Goal: Book appointment/travel/reservation

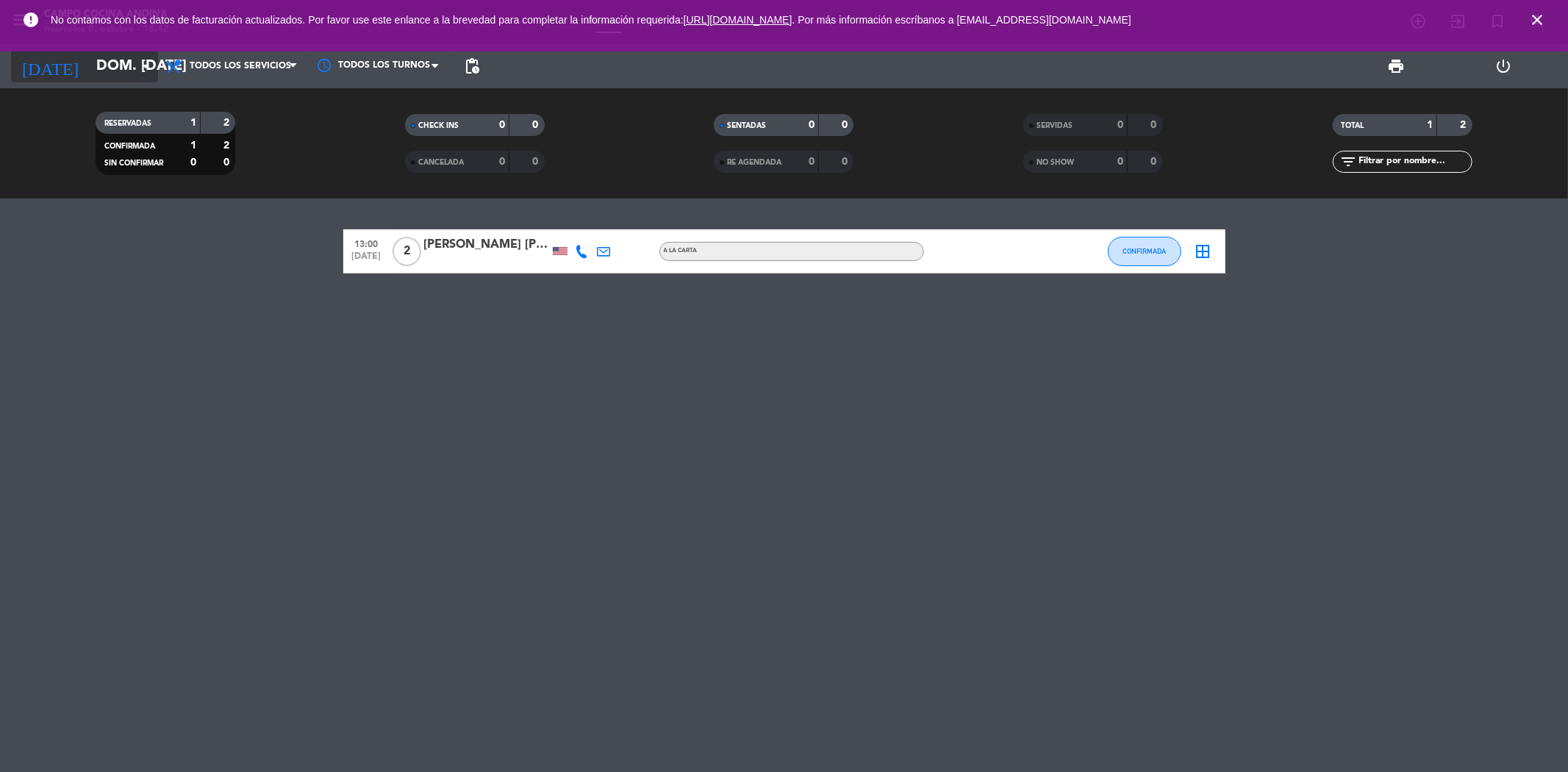
click at [128, 55] on input "dom. [DATE]" at bounding box center [182, 66] width 187 height 32
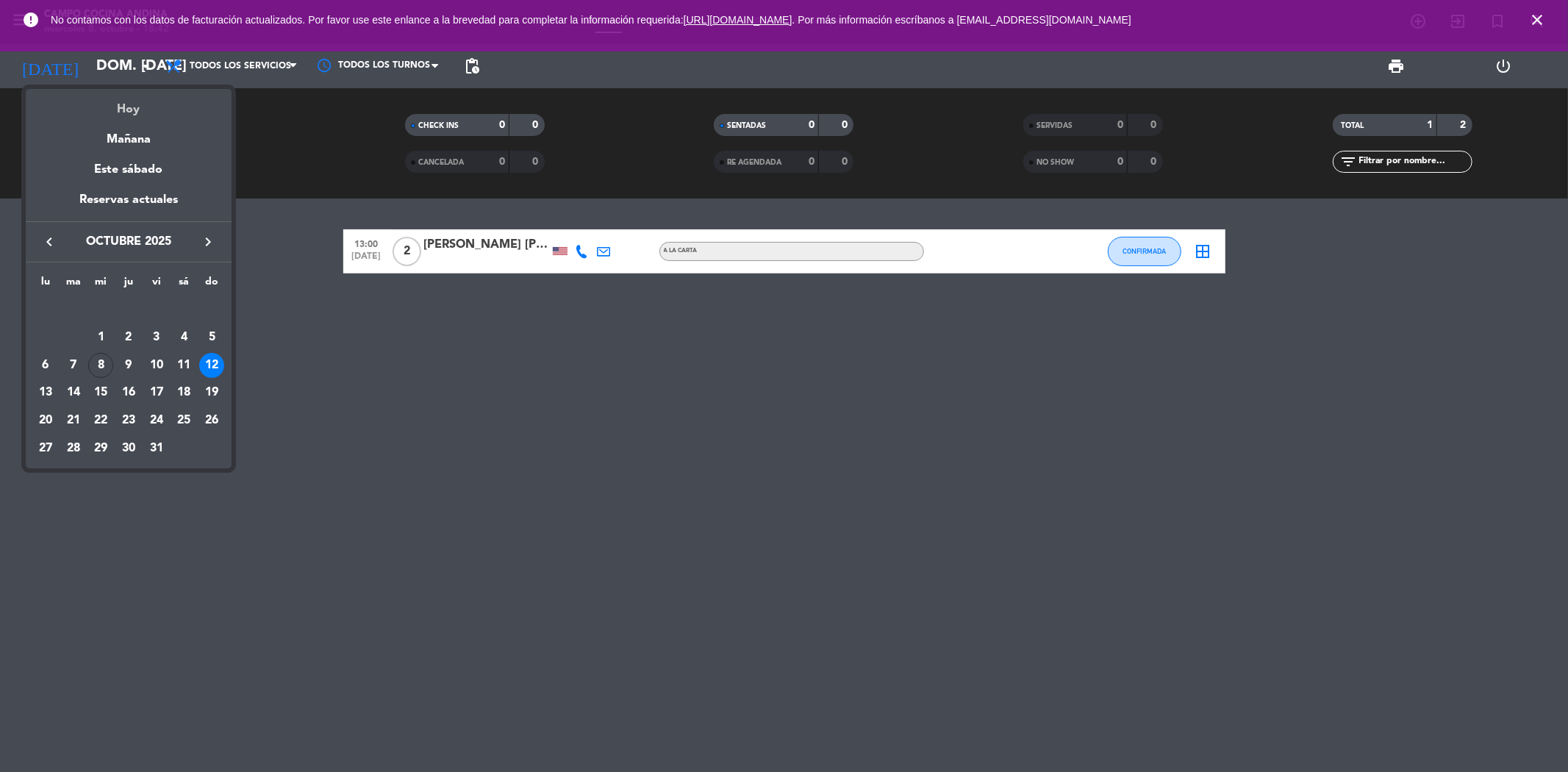
click at [111, 112] on div "Hoy" at bounding box center [128, 104] width 206 height 30
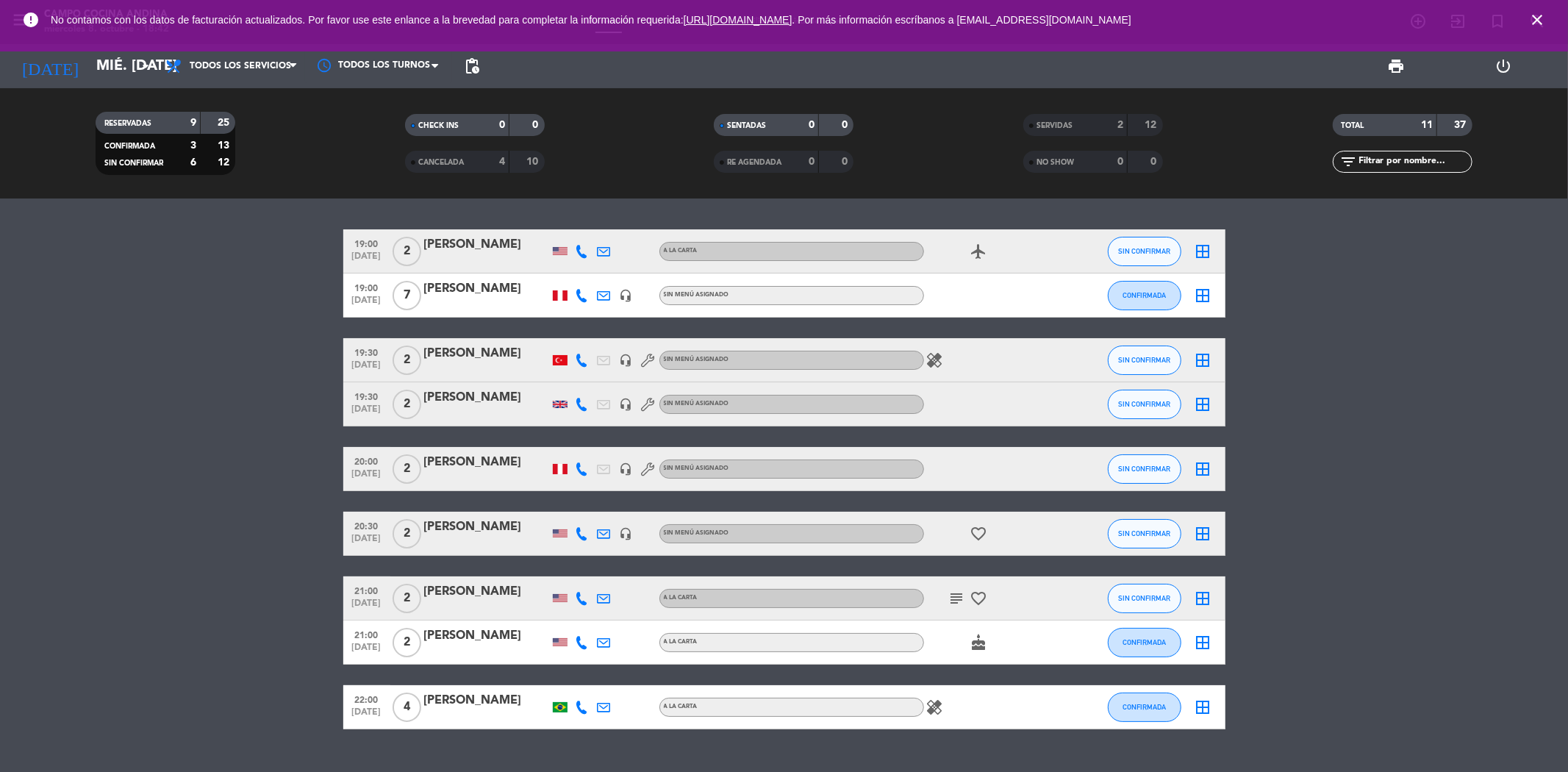
click at [454, 159] on span "CANCELADA" at bounding box center [441, 163] width 45 height 8
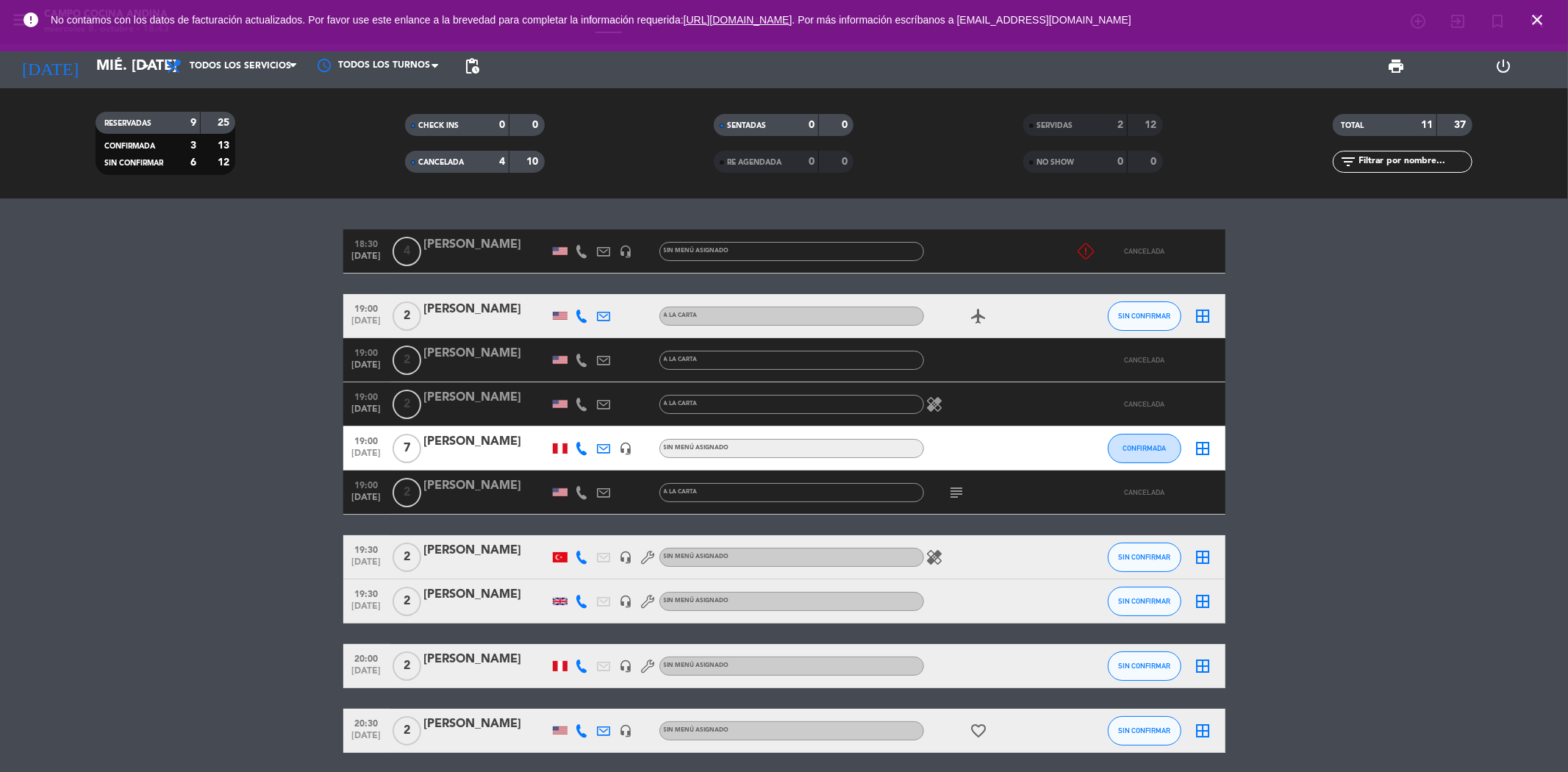
drag, startPoint x: 1538, startPoint y: 12, endPoint x: 1488, endPoint y: 1, distance: 51.2
click at [1538, 12] on icon "close" at bounding box center [1536, 20] width 18 height 18
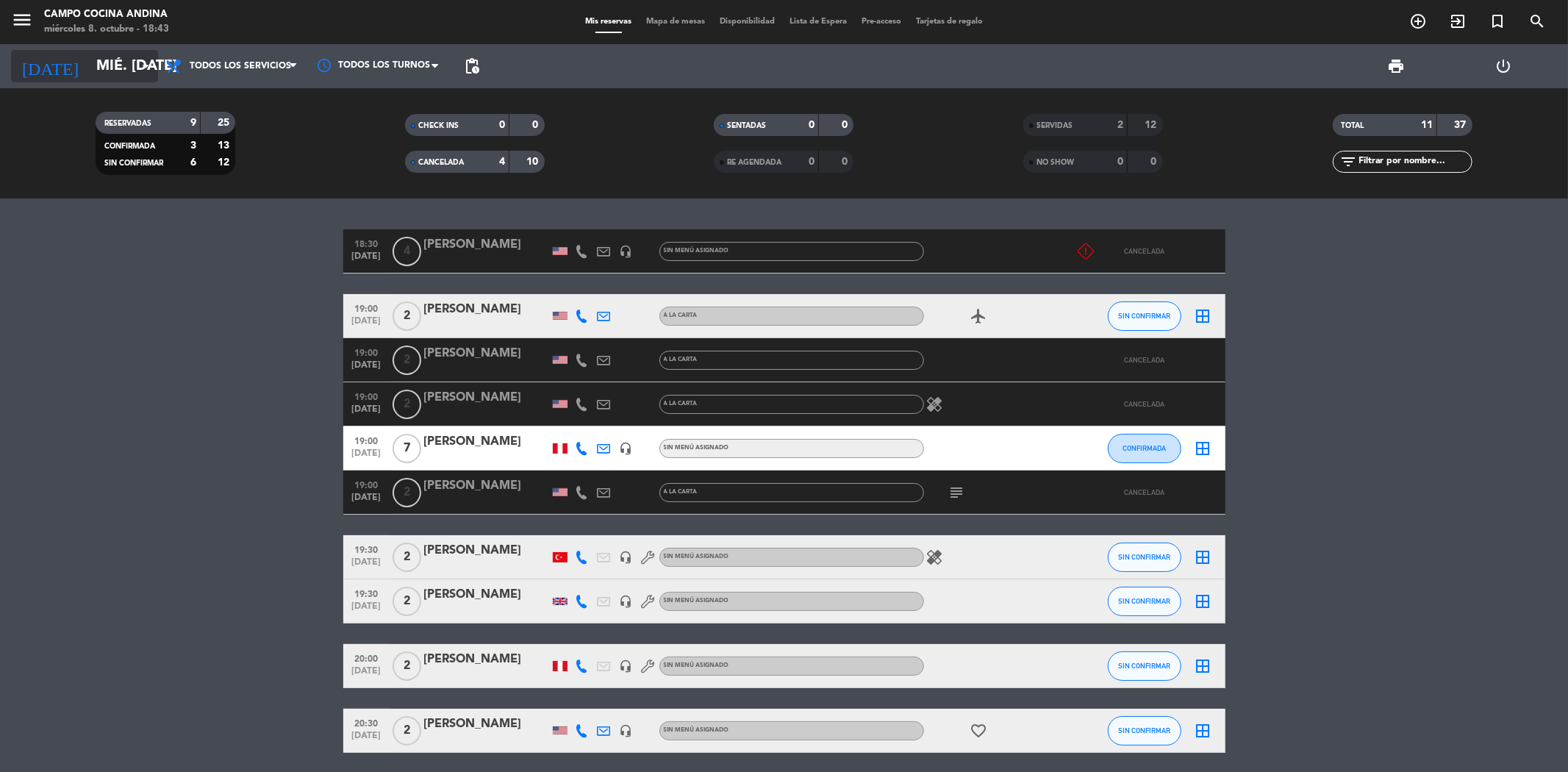
click at [89, 79] on input "mié. [DATE]" at bounding box center [182, 66] width 187 height 32
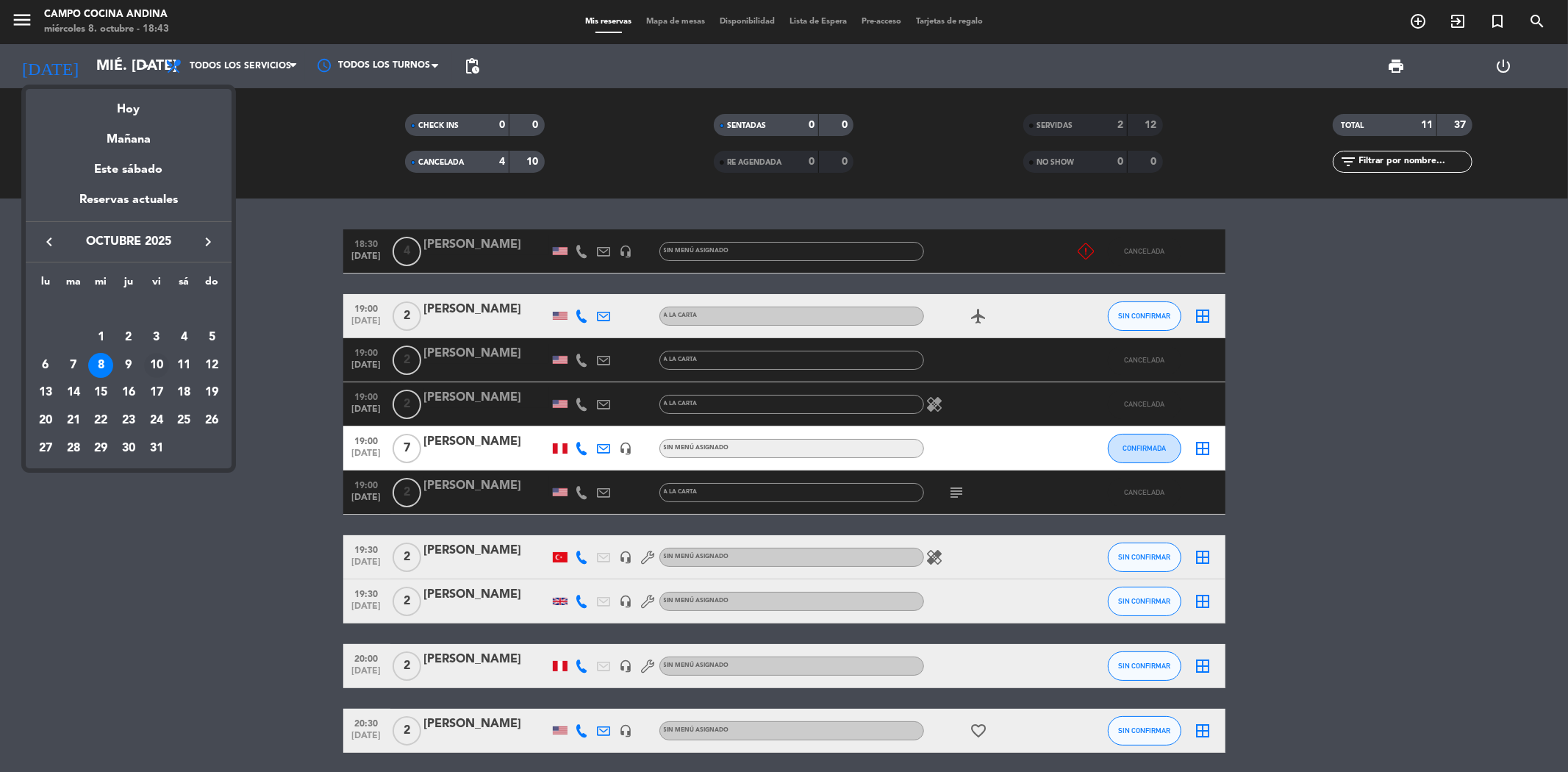
click at [160, 361] on div "10" at bounding box center [156, 365] width 25 height 25
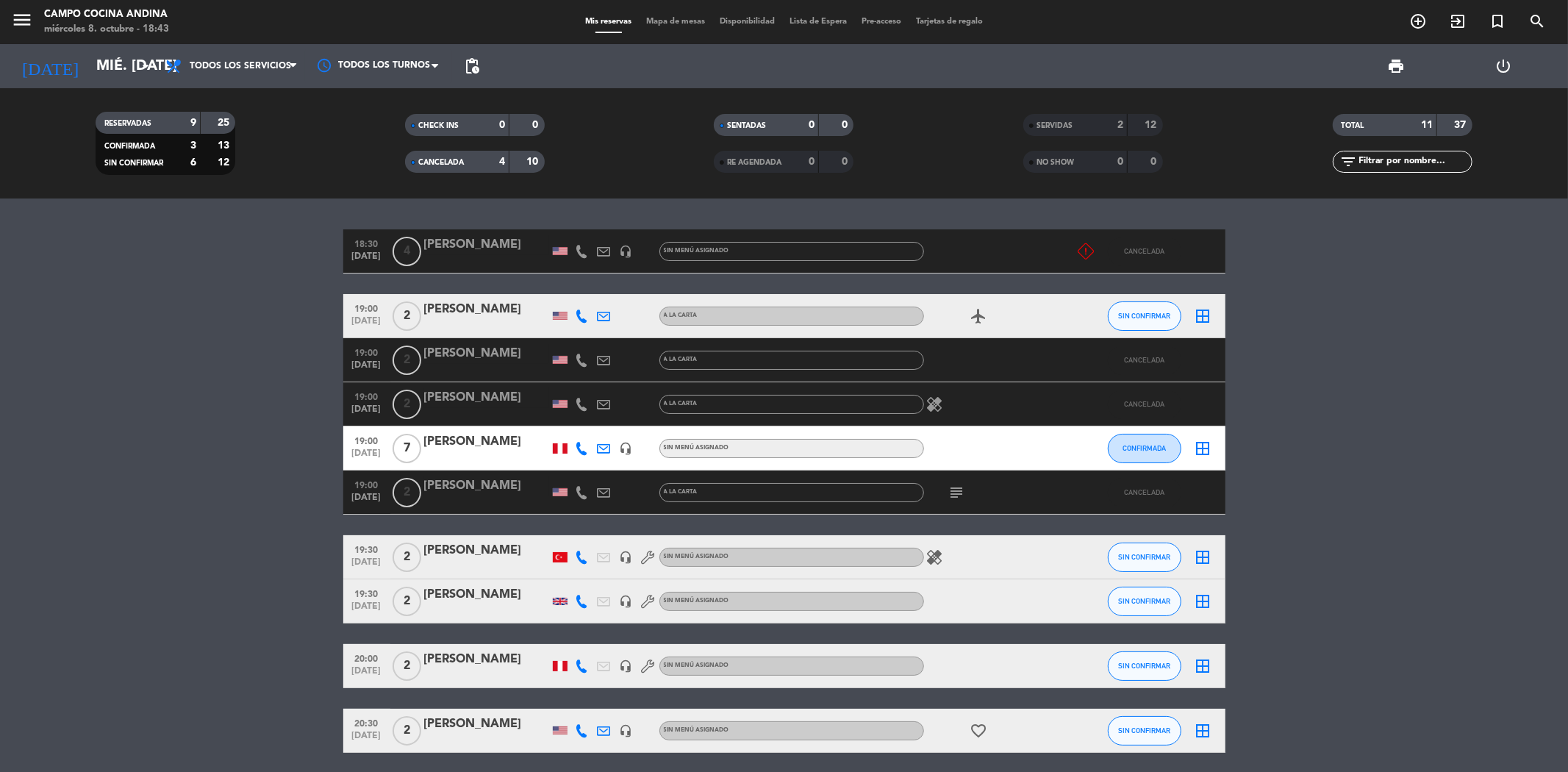
type input "vie. [DATE]"
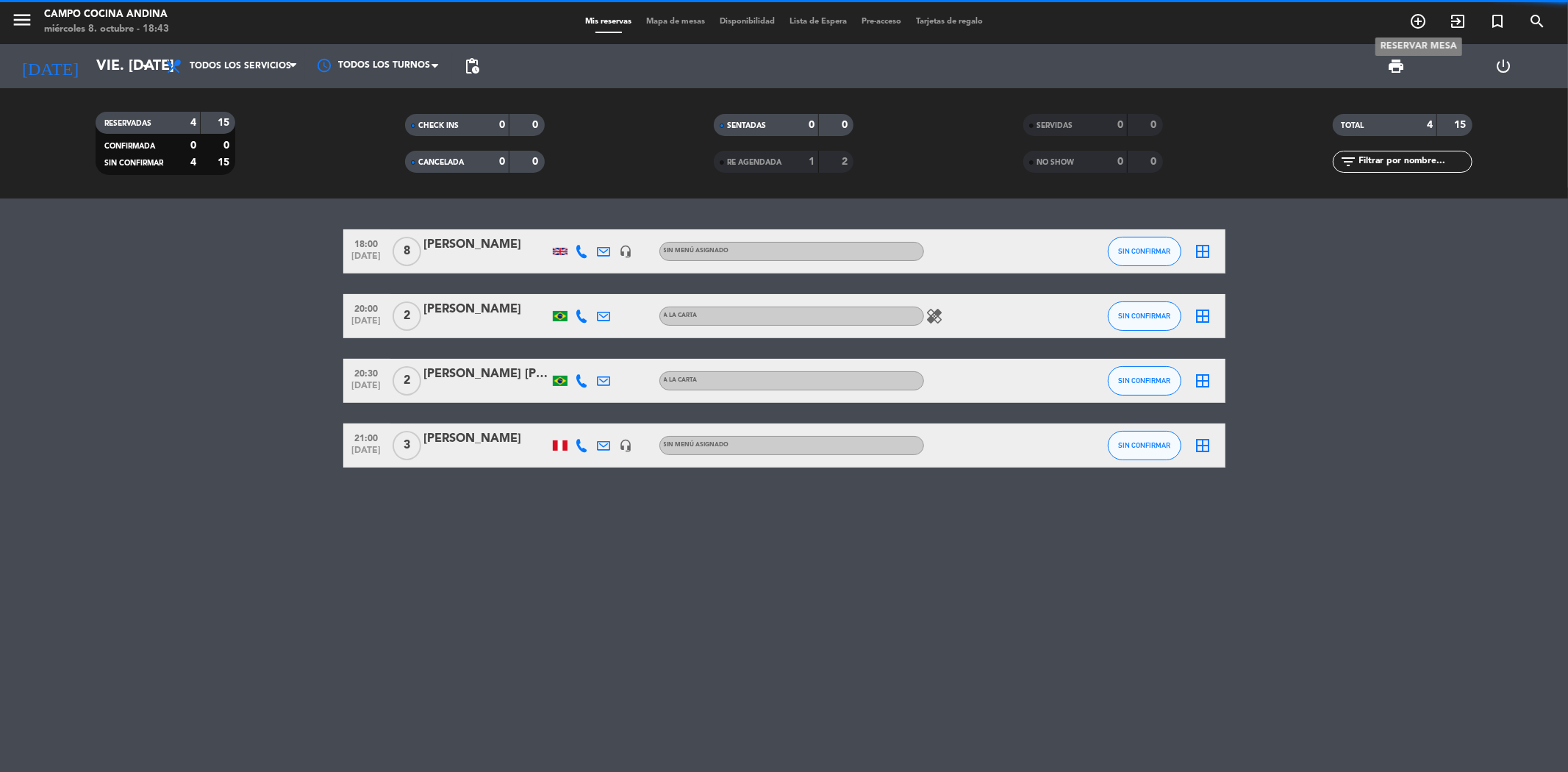
click at [1417, 19] on icon "add_circle_outline" at bounding box center [1418, 21] width 18 height 18
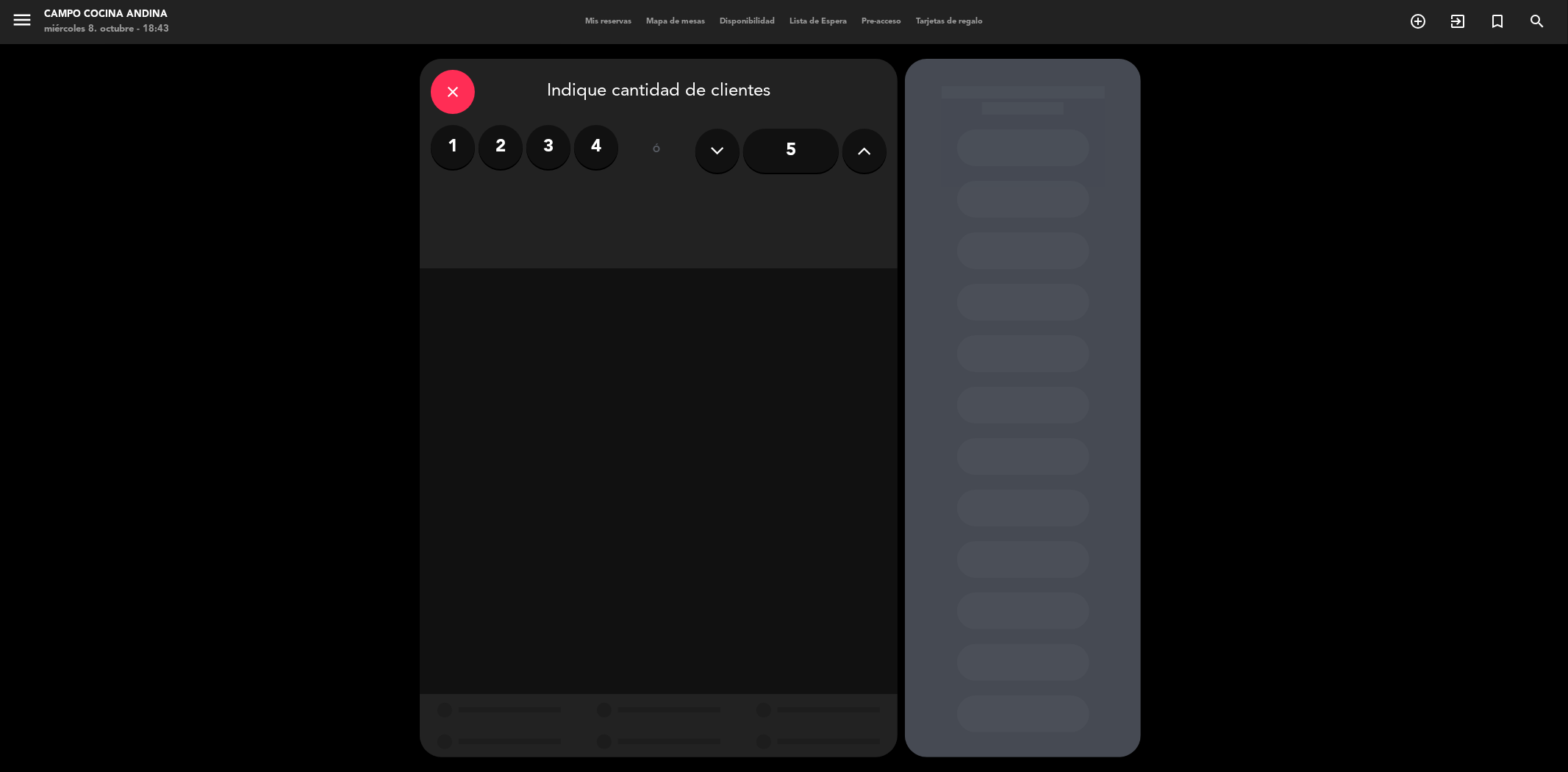
click at [489, 137] on label "2" at bounding box center [500, 147] width 44 height 44
click at [739, 202] on div "Cena" at bounding box center [774, 201] width 227 height 29
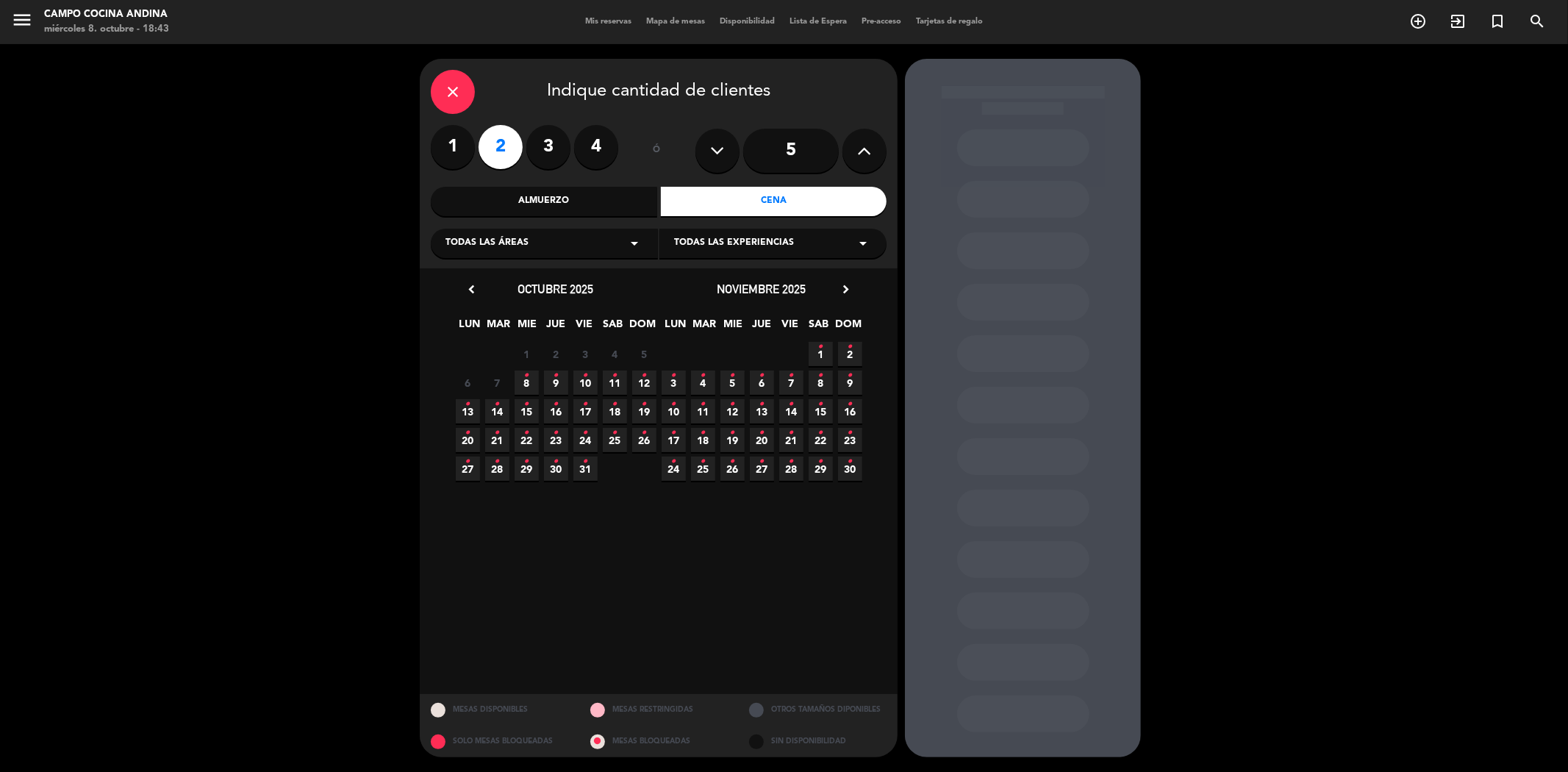
click at [585, 385] on icon "•" at bounding box center [585, 375] width 5 height 24
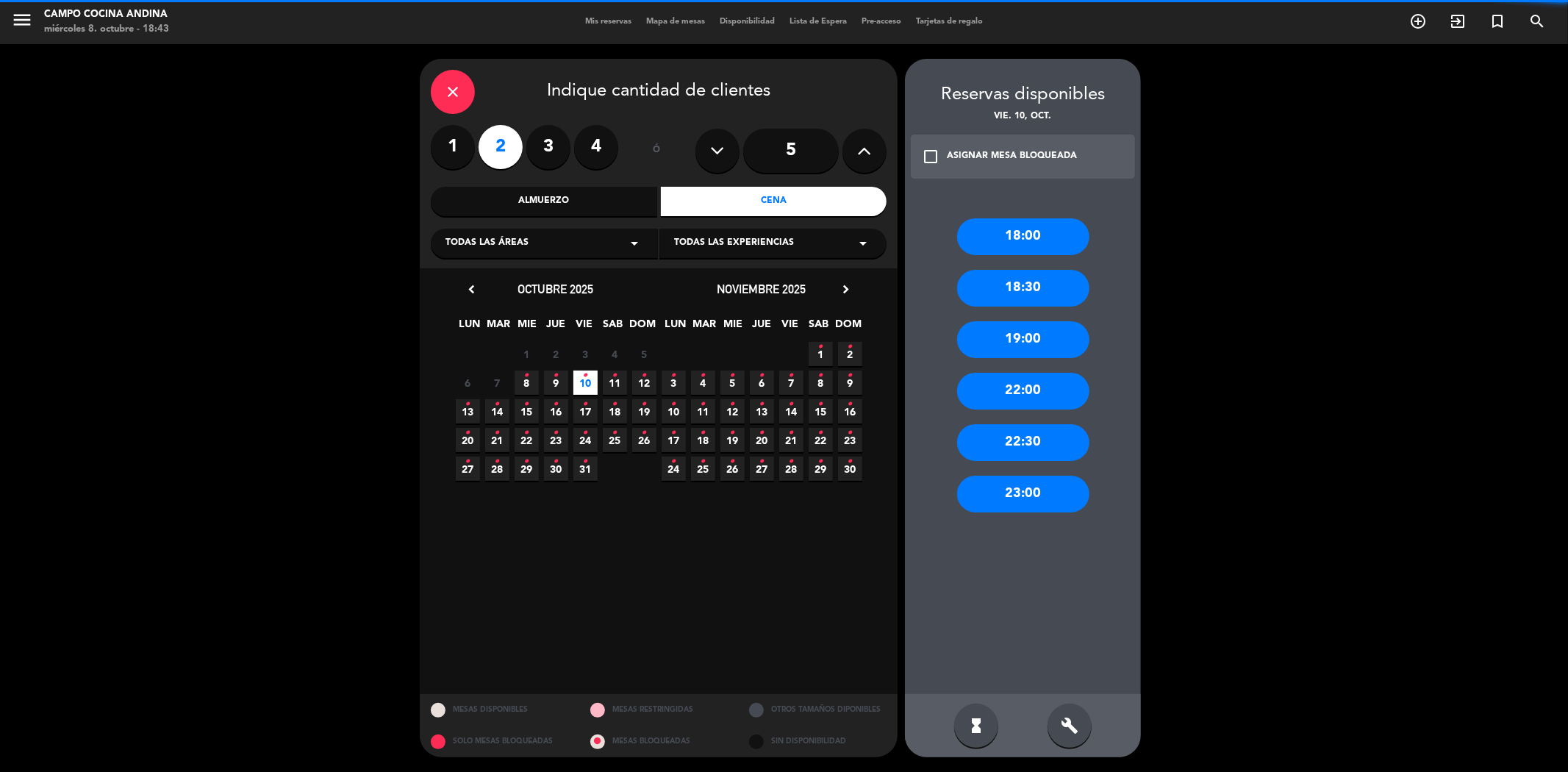
click at [1054, 229] on div "18:00" at bounding box center [1023, 236] width 133 height 37
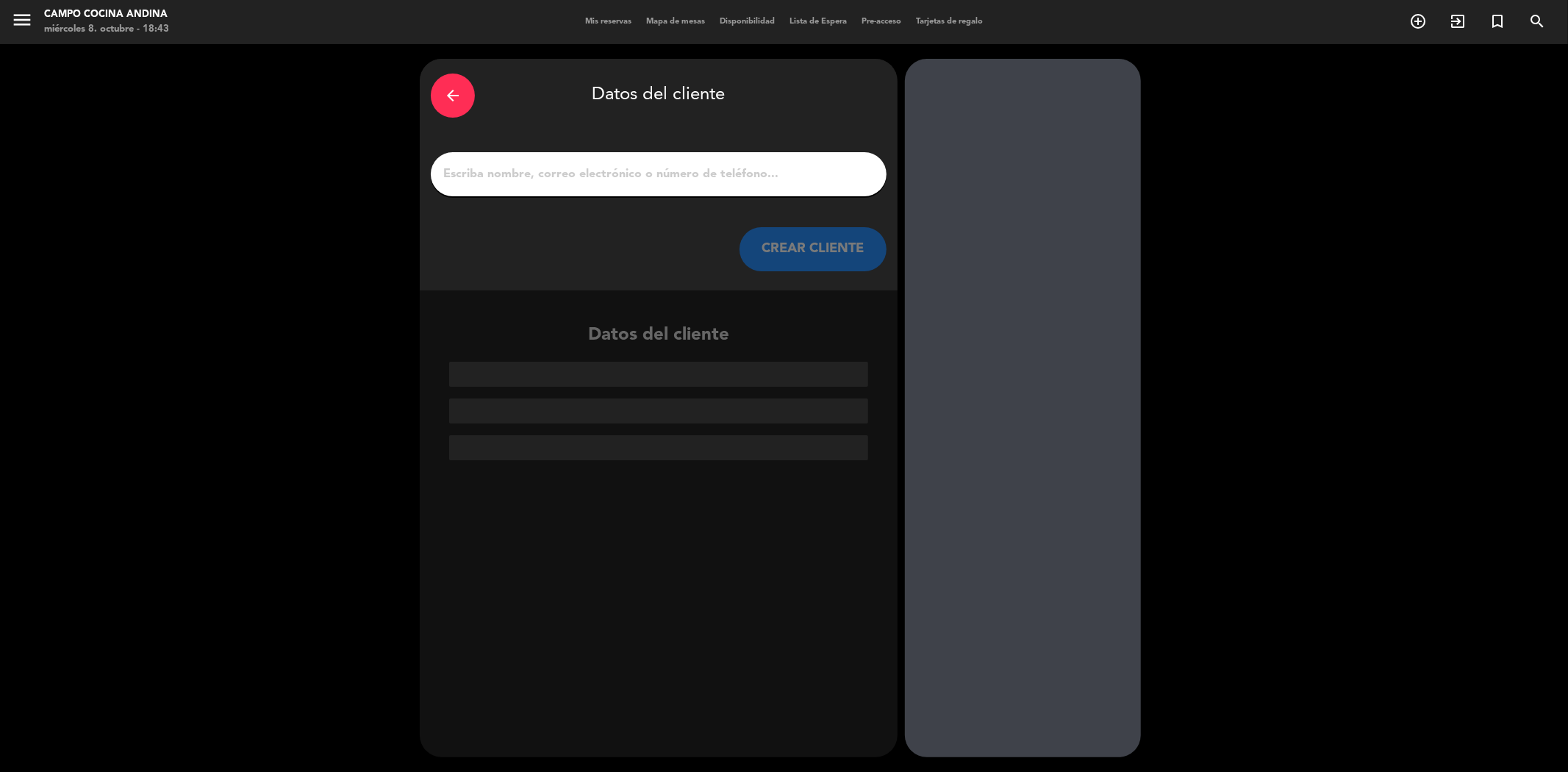
click at [522, 178] on input "1" at bounding box center [658, 174] width 433 height 21
paste input "[PERSON_NAME]"
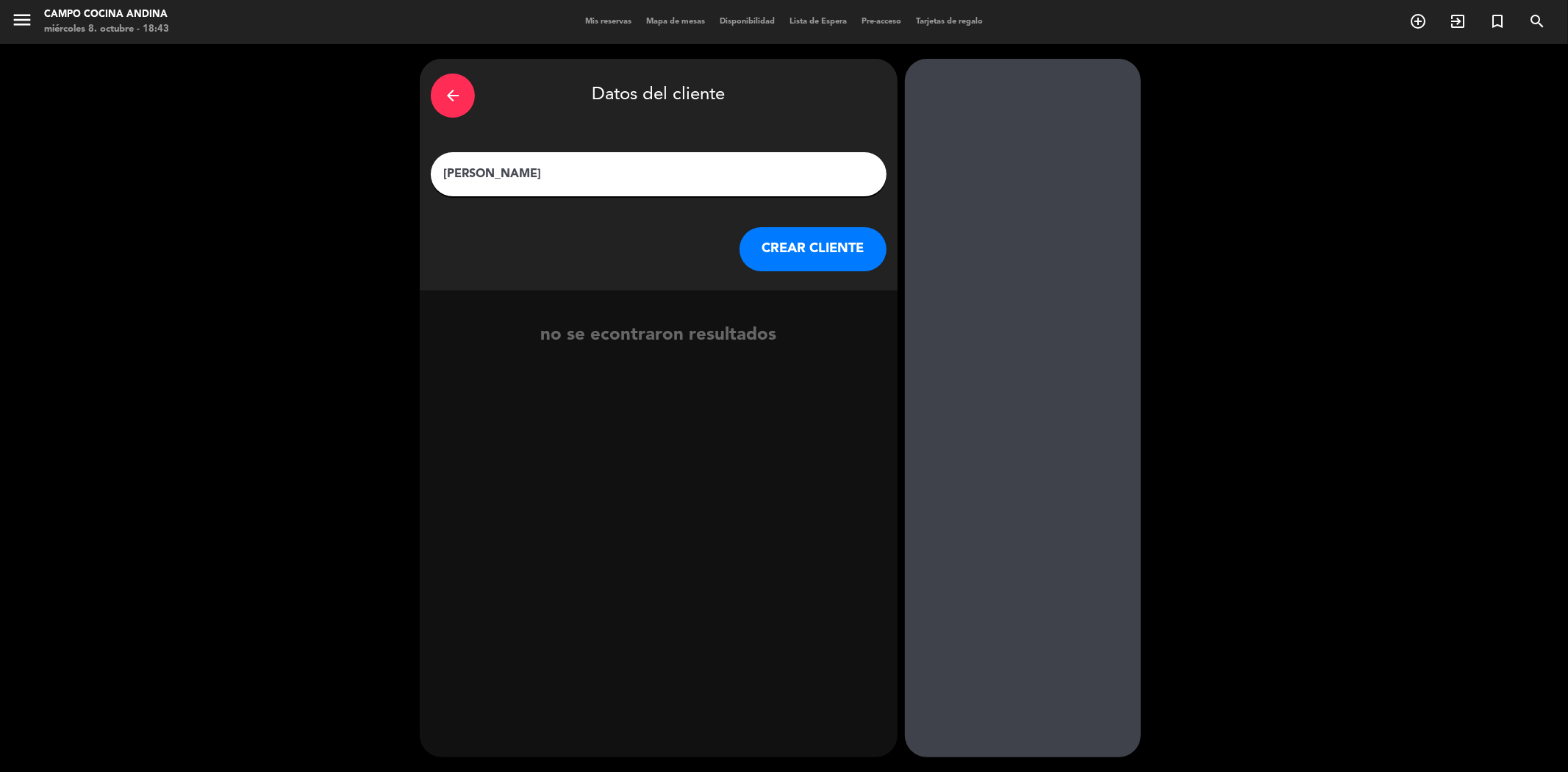
type input "[PERSON_NAME]"
click at [787, 256] on button "CREAR CLIENTE" at bounding box center [812, 249] width 147 height 44
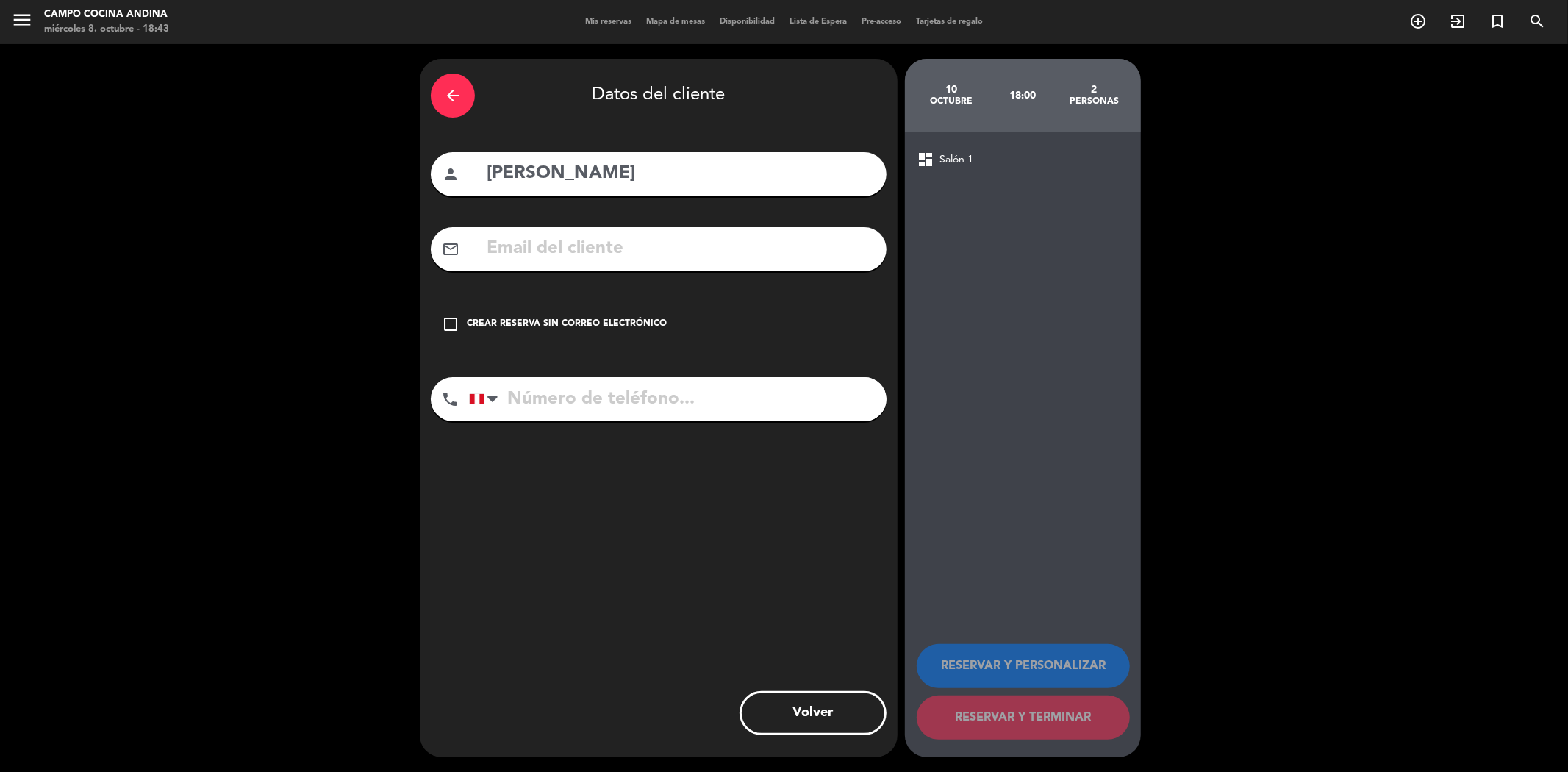
click at [633, 241] on input "text" at bounding box center [680, 249] width 390 height 30
paste input "[EMAIL_ADDRESS][DOMAIN_NAME]"
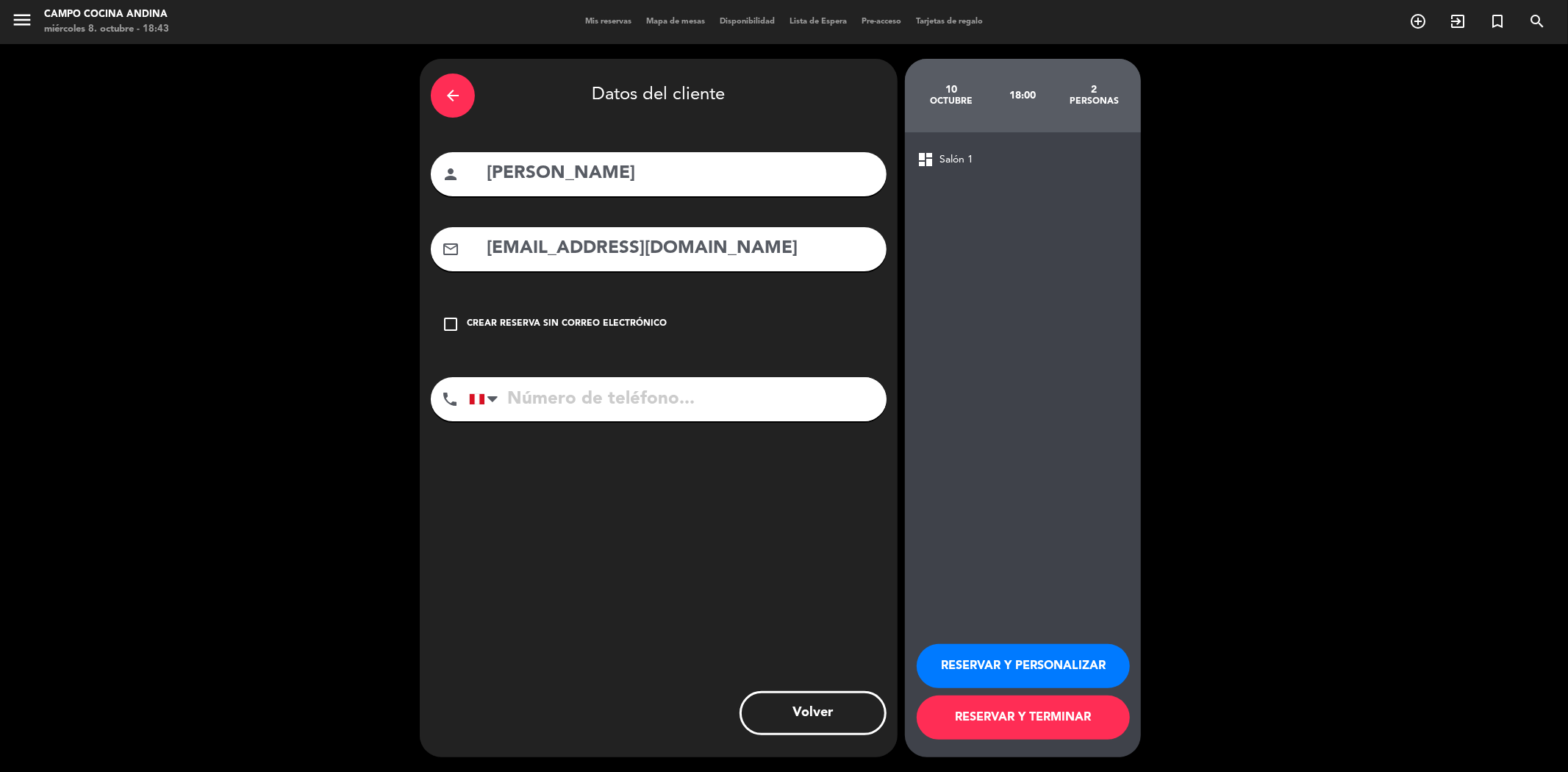
type input "[EMAIL_ADDRESS][DOMAIN_NAME]"
click at [548, 396] on input "tel" at bounding box center [678, 399] width 417 height 44
paste input "[PHONE_NUMBER]"
type input "[PHONE_NUMBER]"
click at [1011, 717] on button "RESERVAR Y TERMINAR" at bounding box center [1023, 717] width 213 height 44
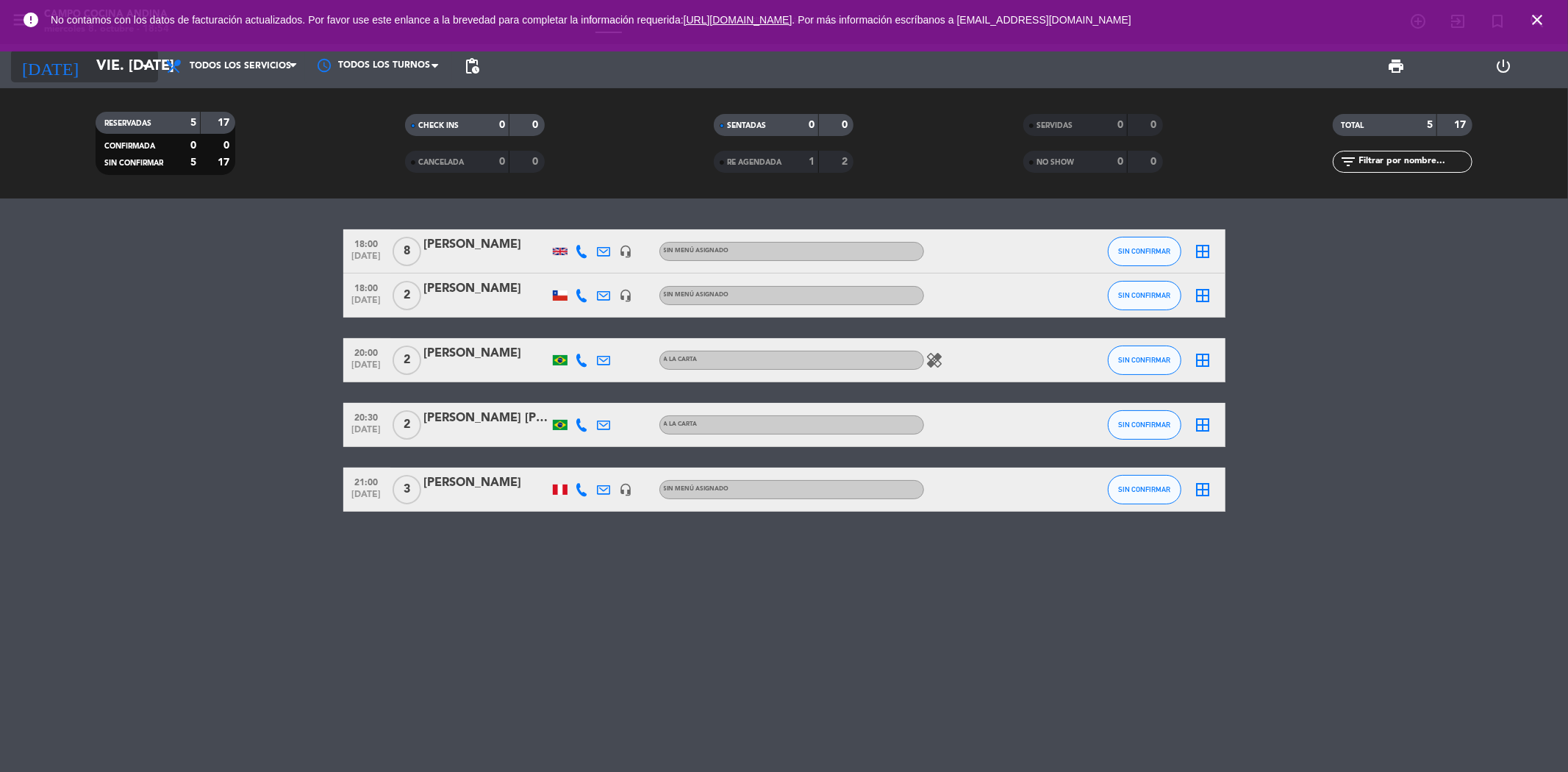
click at [89, 69] on input "vie. [DATE]" at bounding box center [182, 66] width 187 height 32
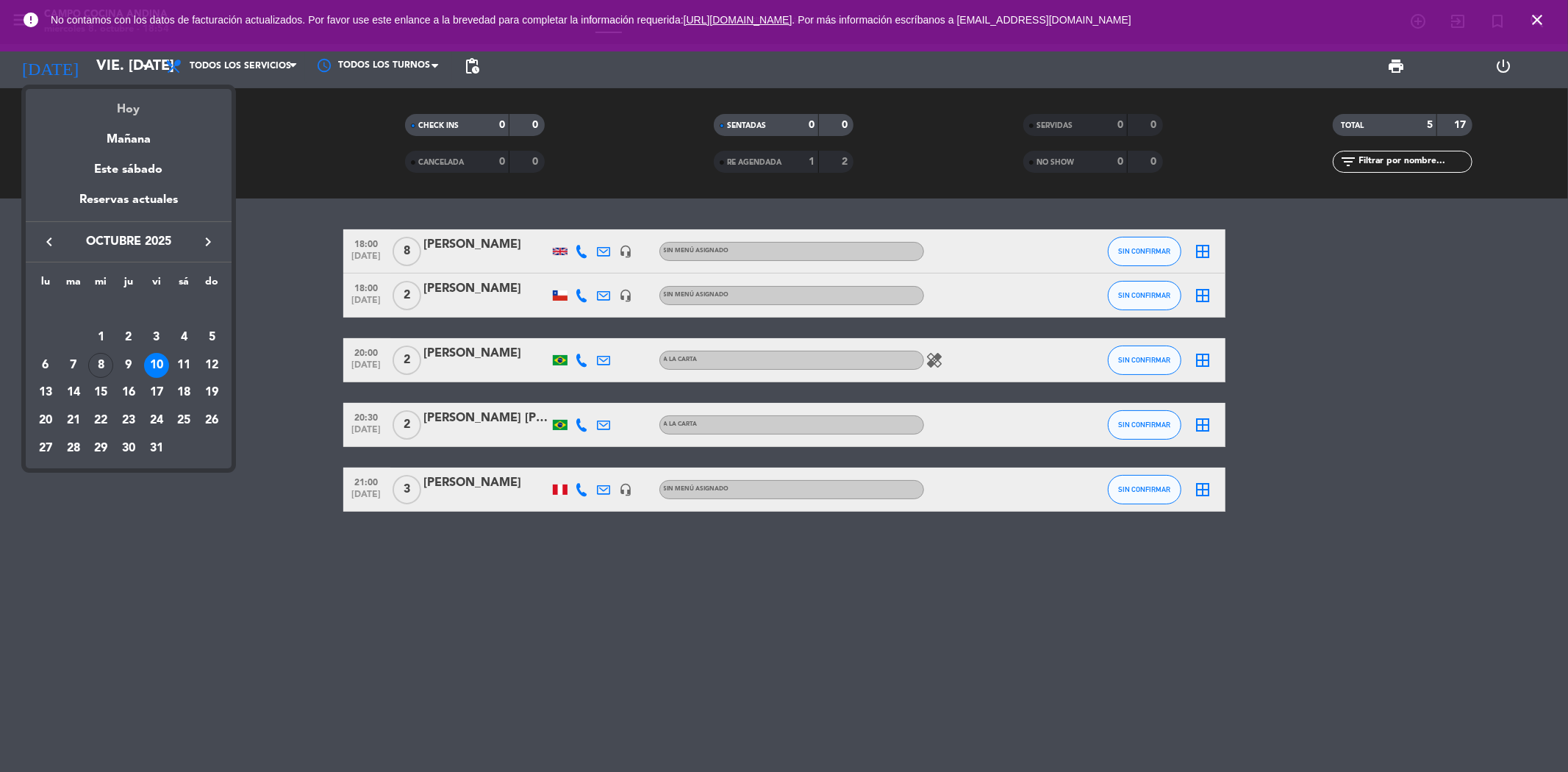
click at [123, 103] on div "Hoy" at bounding box center [128, 104] width 206 height 30
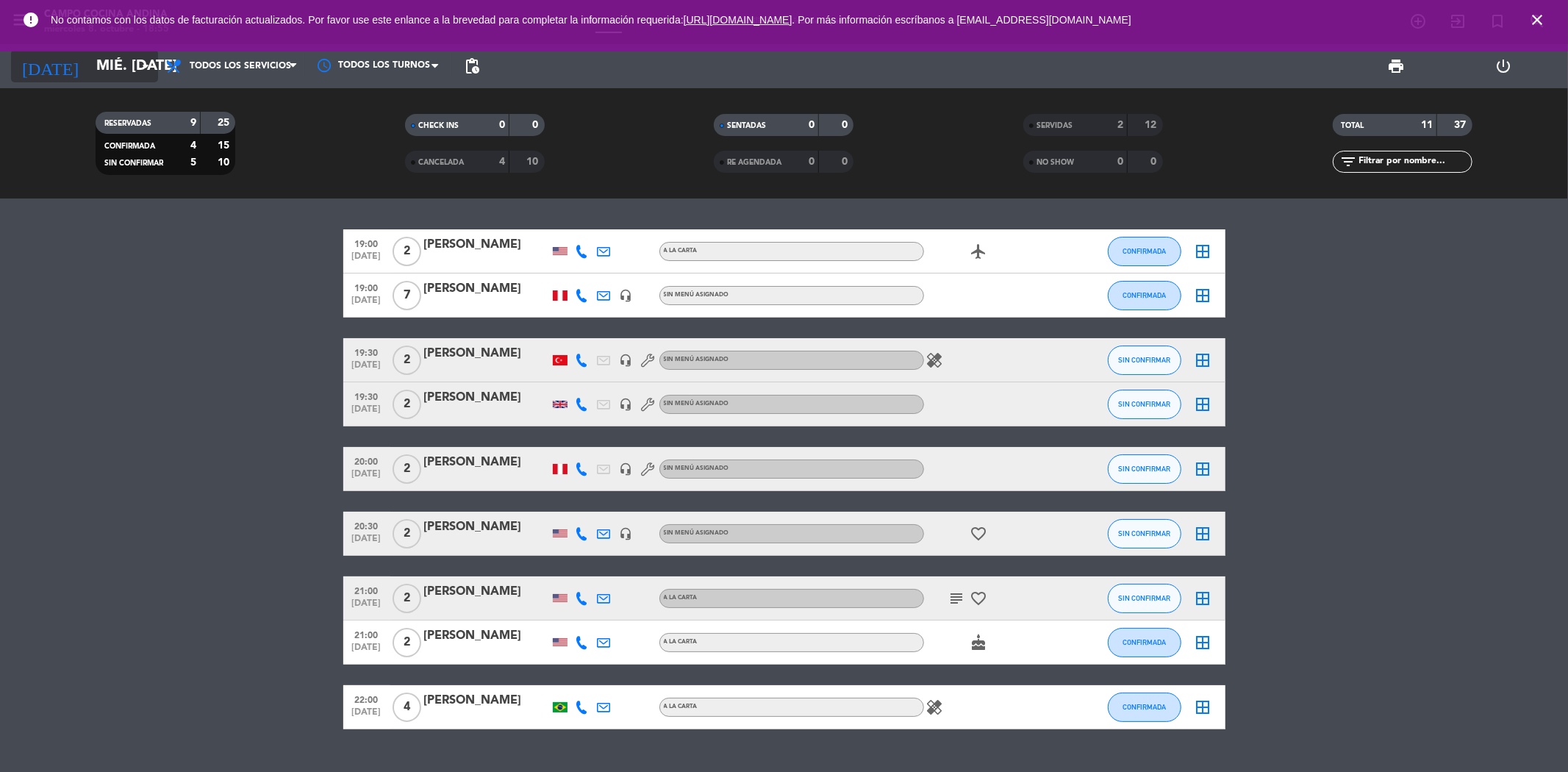
click at [120, 71] on input "mié. [DATE]" at bounding box center [182, 66] width 187 height 32
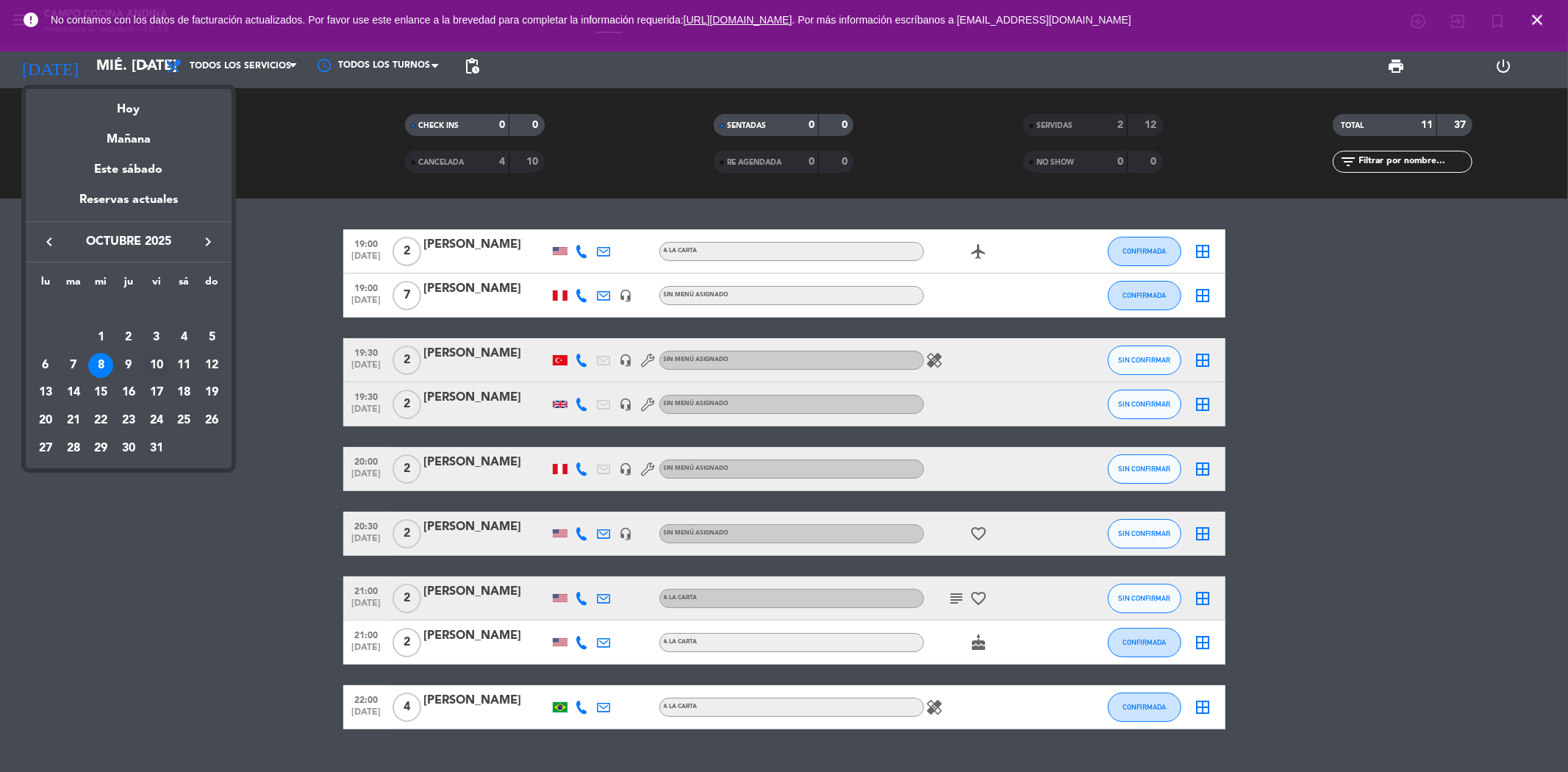
click at [160, 366] on div "10" at bounding box center [156, 365] width 25 height 25
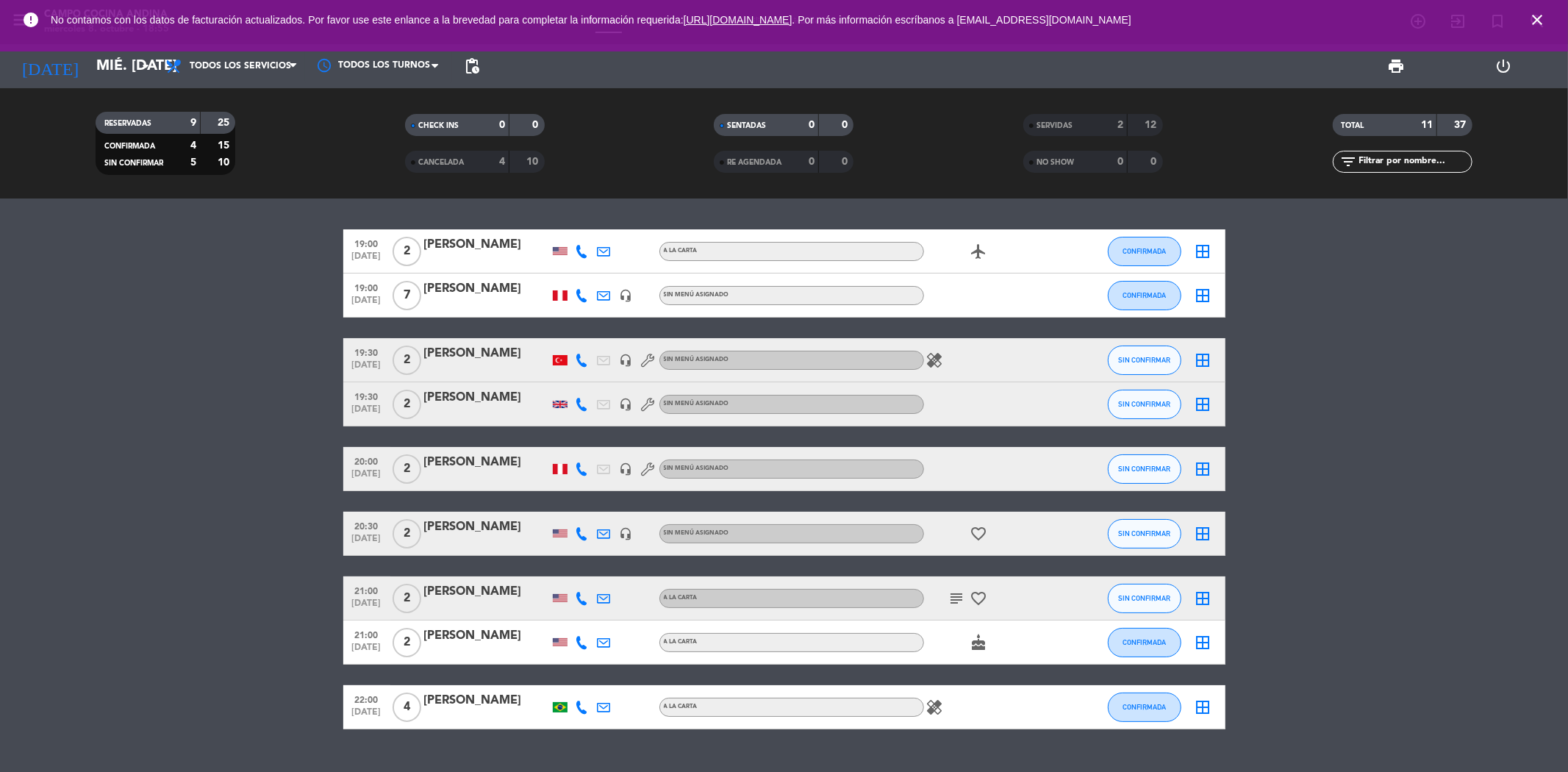
type input "vie. [DATE]"
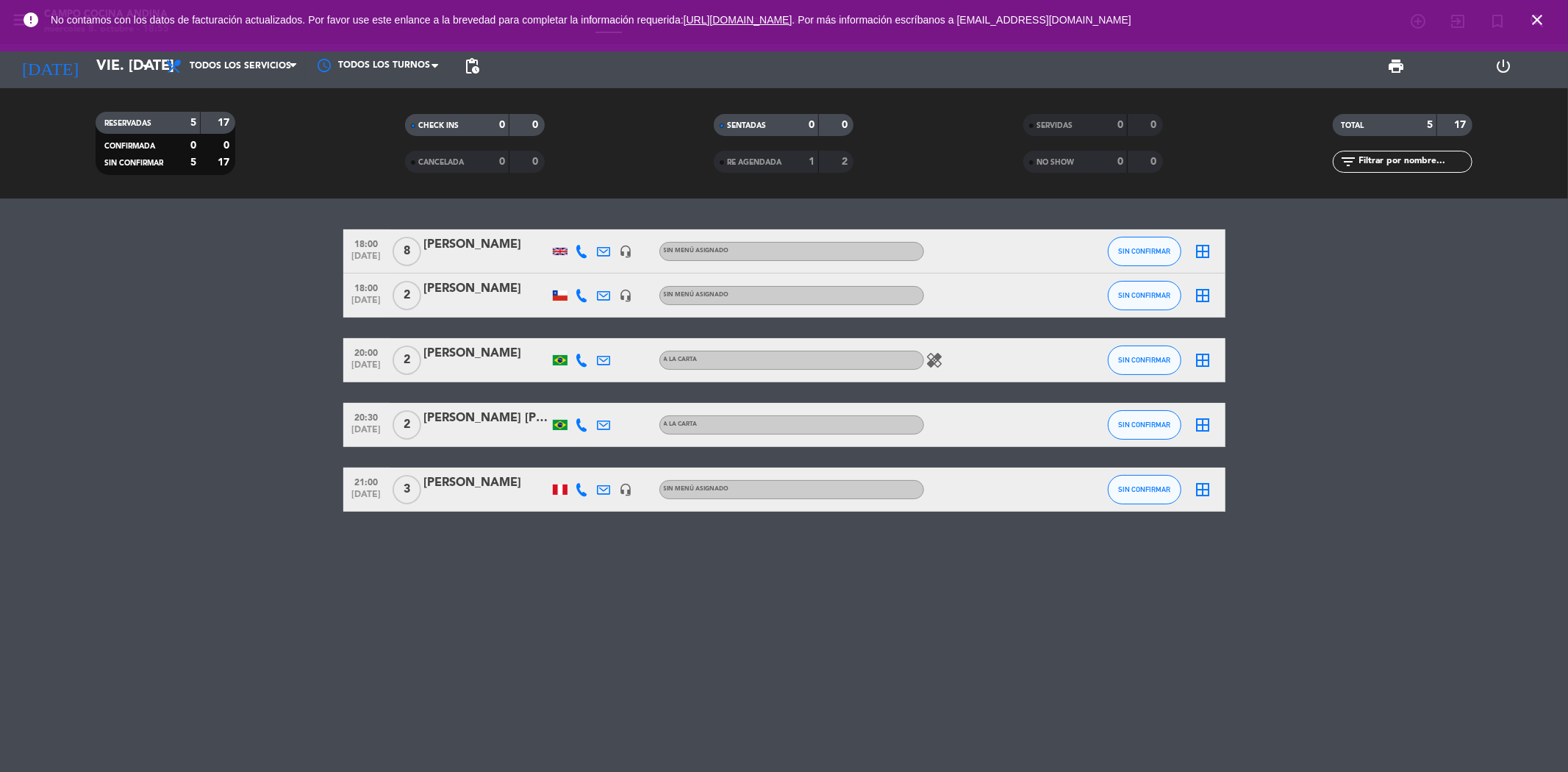
click at [463, 285] on div "[PERSON_NAME]" at bounding box center [486, 289] width 125 height 19
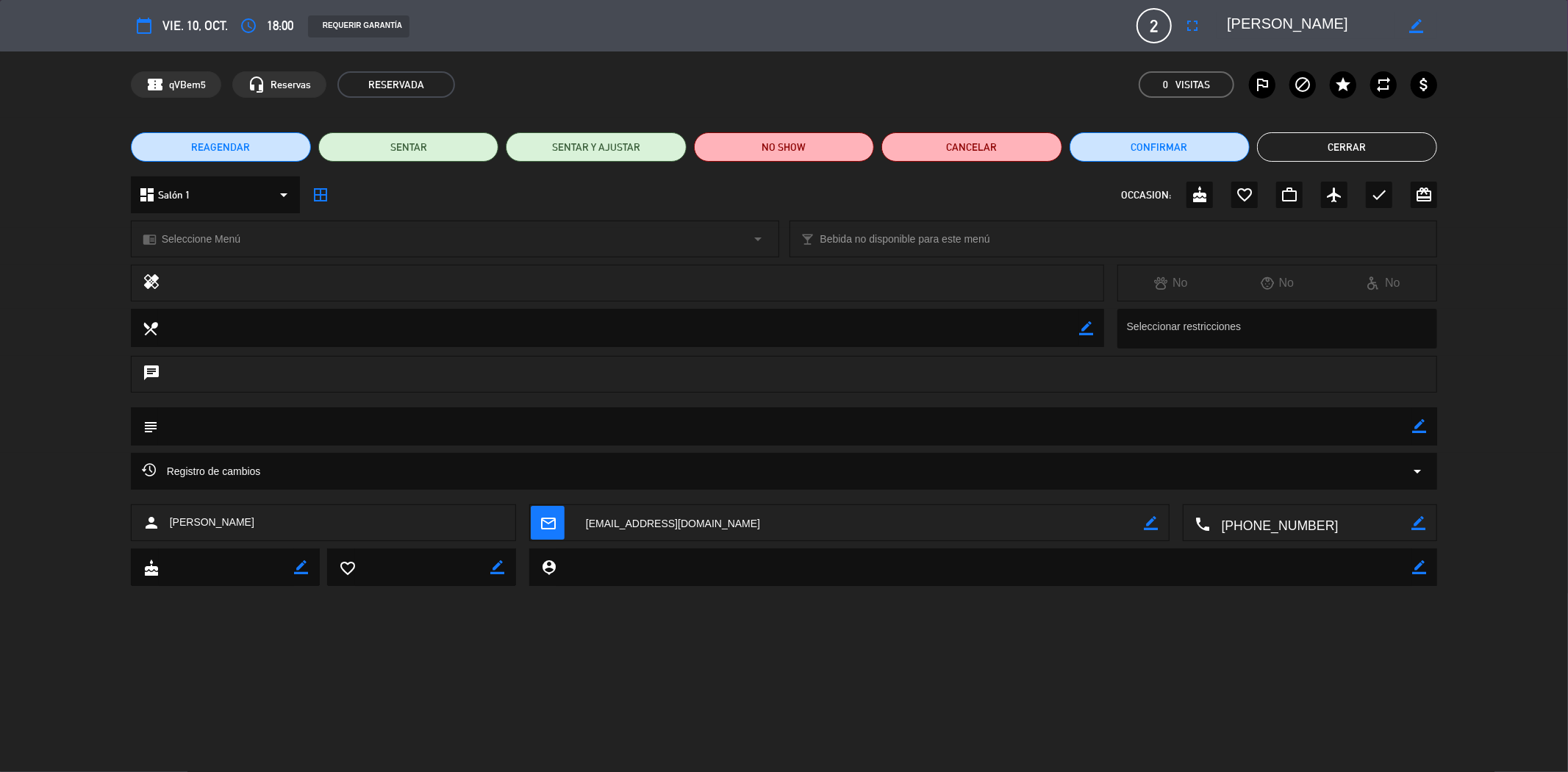
click at [247, 146] on span "REAGENDAR" at bounding box center [220, 148] width 59 height 15
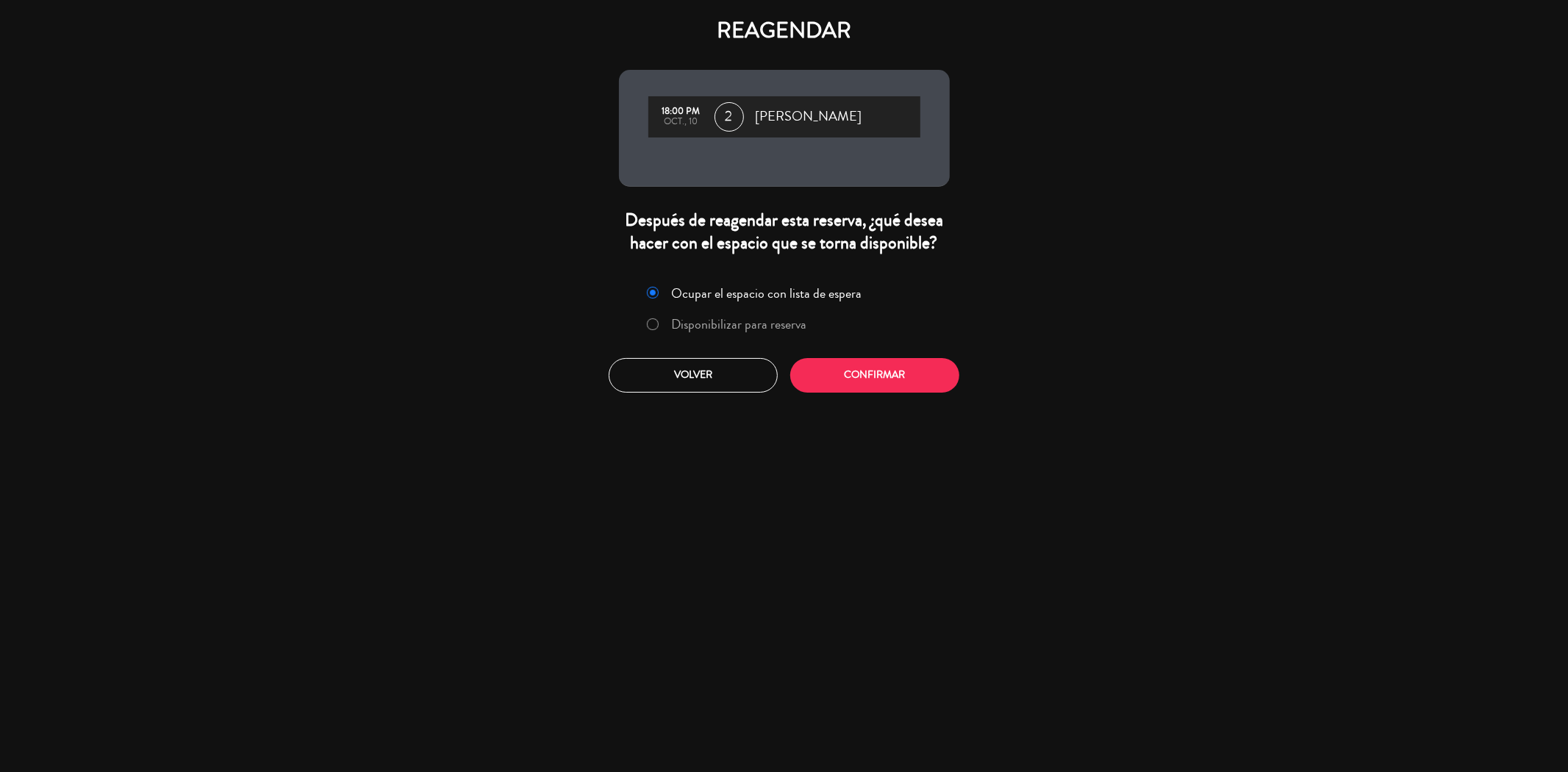
click at [652, 316] on label "Disponibilizar para reserva" at bounding box center [727, 324] width 175 height 26
click at [850, 378] on button "Confirmar" at bounding box center [874, 375] width 169 height 35
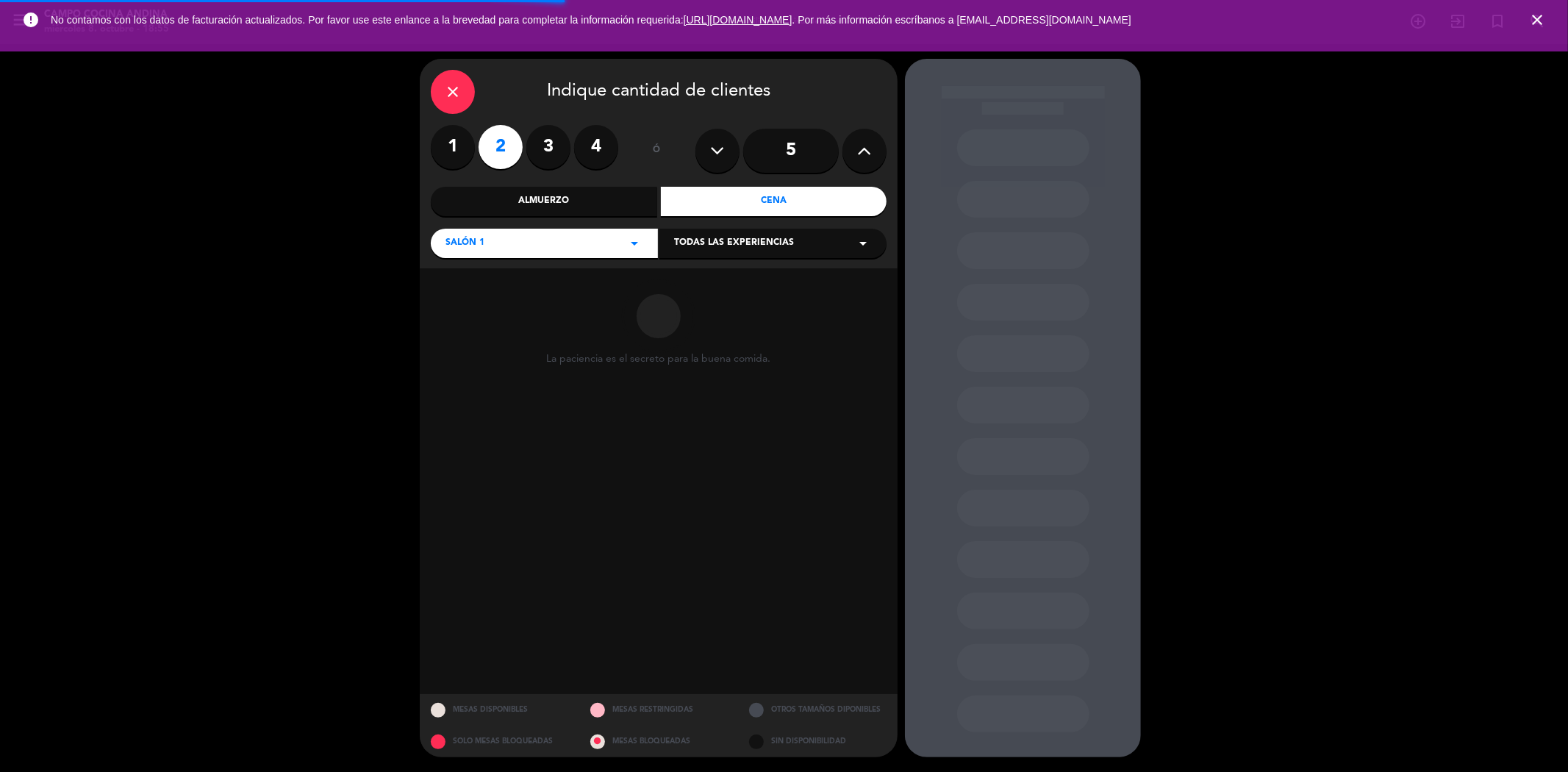
click at [511, 158] on label "2" at bounding box center [500, 147] width 44 height 44
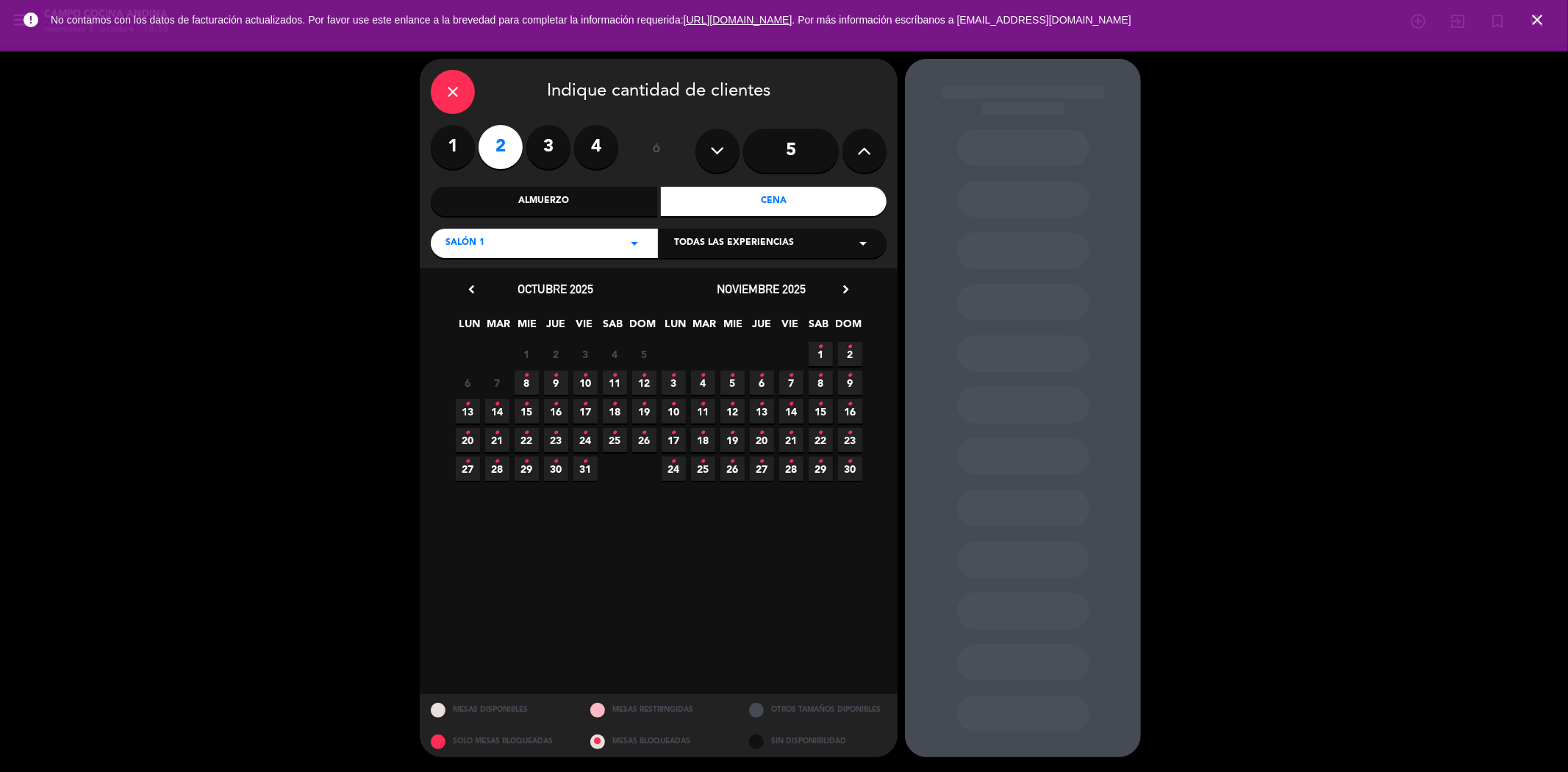
click at [790, 202] on div "Cena" at bounding box center [774, 201] width 227 height 29
click at [608, 387] on span "11 •" at bounding box center [615, 383] width 24 height 24
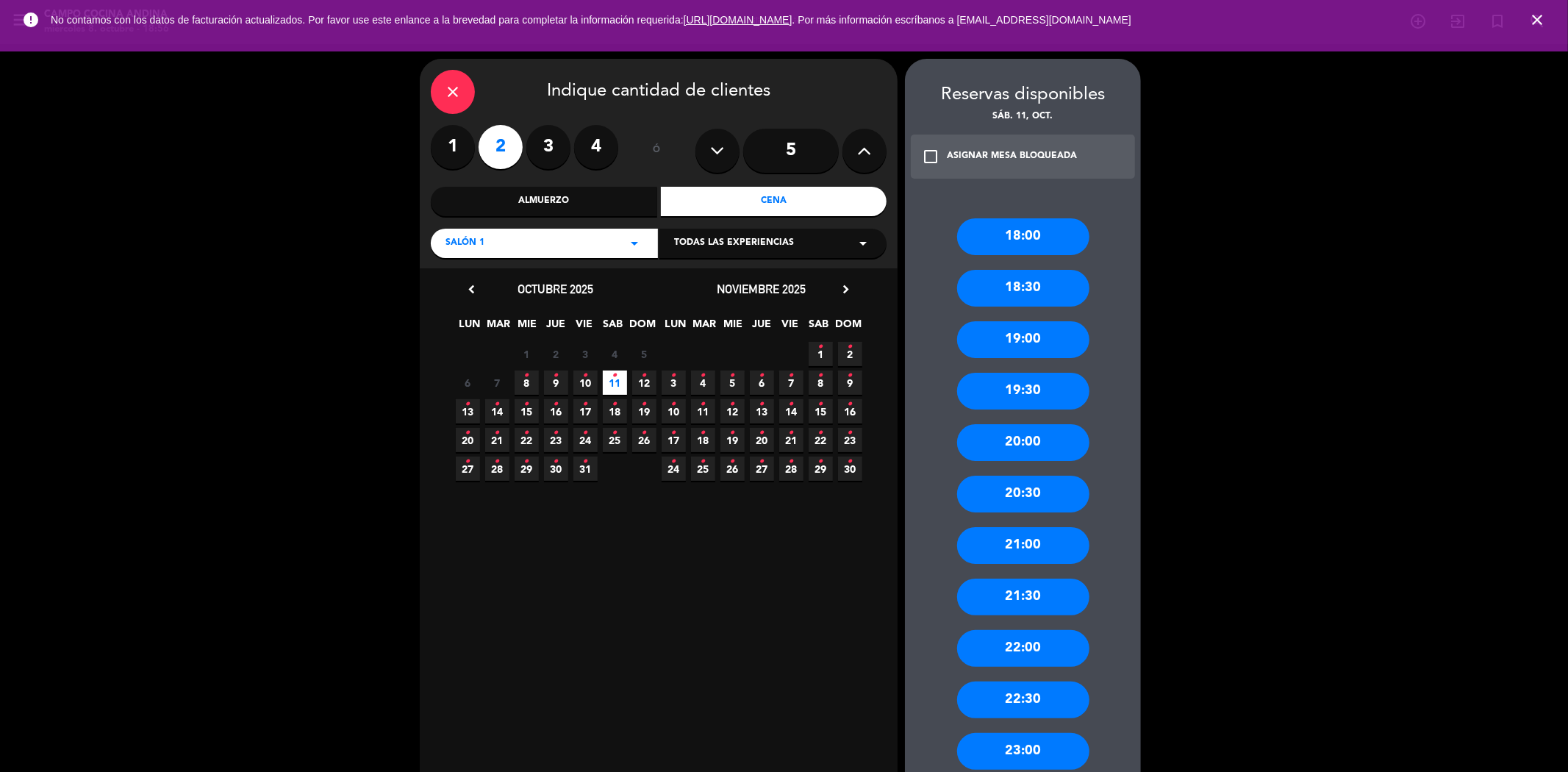
click at [1064, 238] on div "18:00" at bounding box center [1023, 236] width 133 height 37
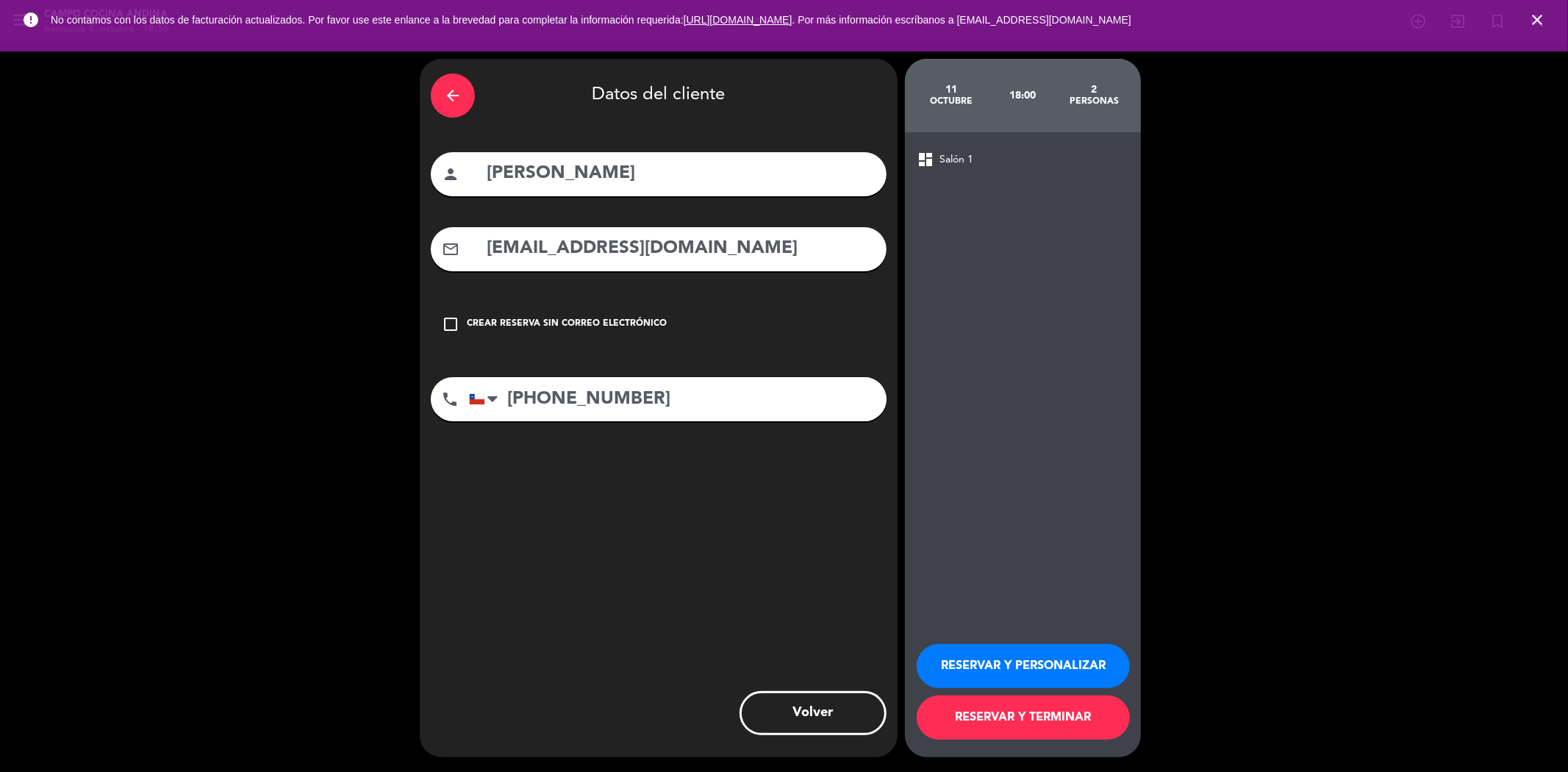
click at [1007, 701] on button "RESERVAR Y TERMINAR" at bounding box center [1023, 717] width 213 height 44
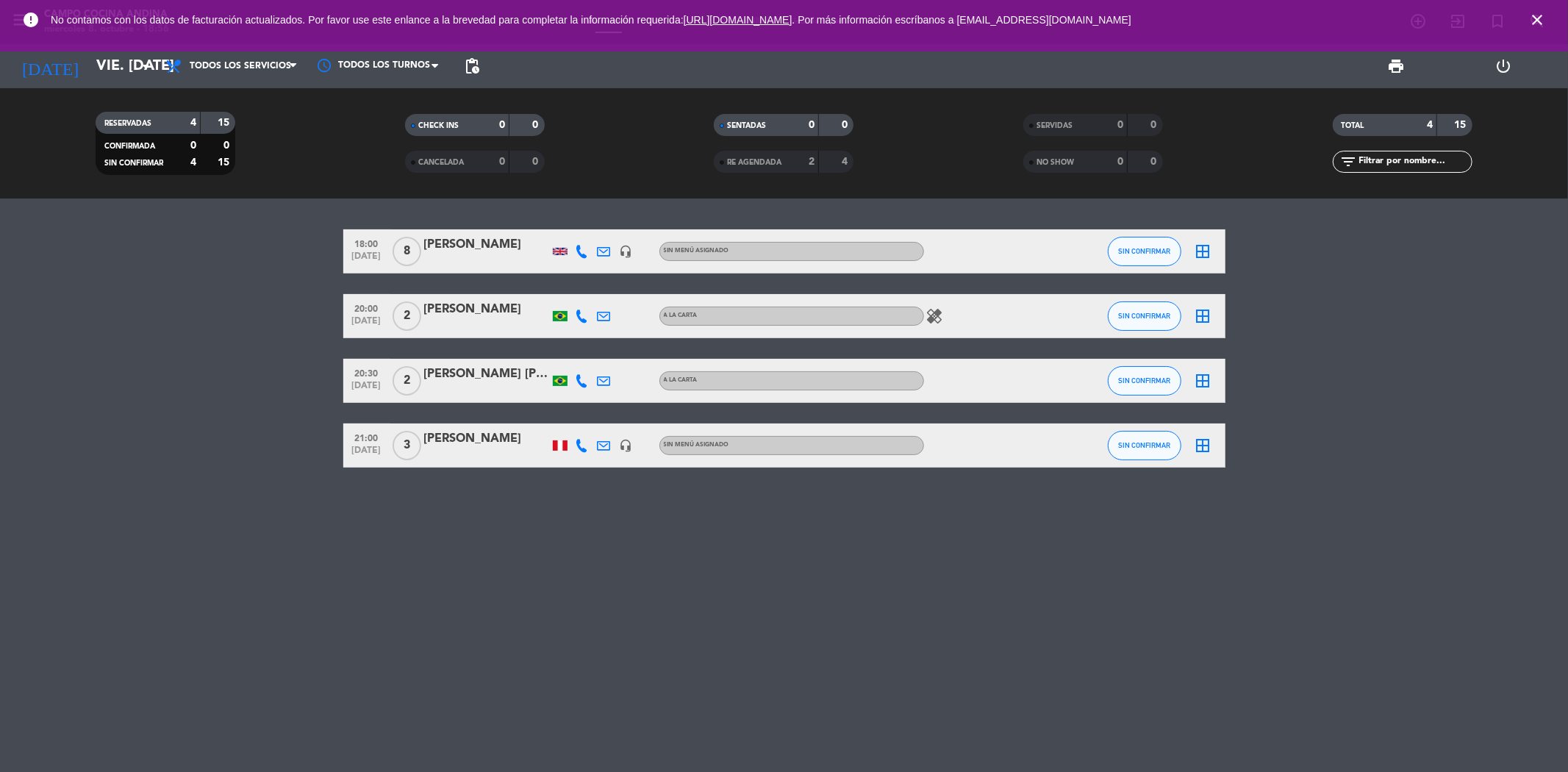
click at [1538, 22] on icon "close" at bounding box center [1536, 20] width 18 height 18
click at [111, 47] on div "error No contamos con los datos de facturación actualizados. Por favor use este…" at bounding box center [784, 25] width 1568 height 52
click at [119, 62] on input "vie. [DATE]" at bounding box center [182, 66] width 187 height 32
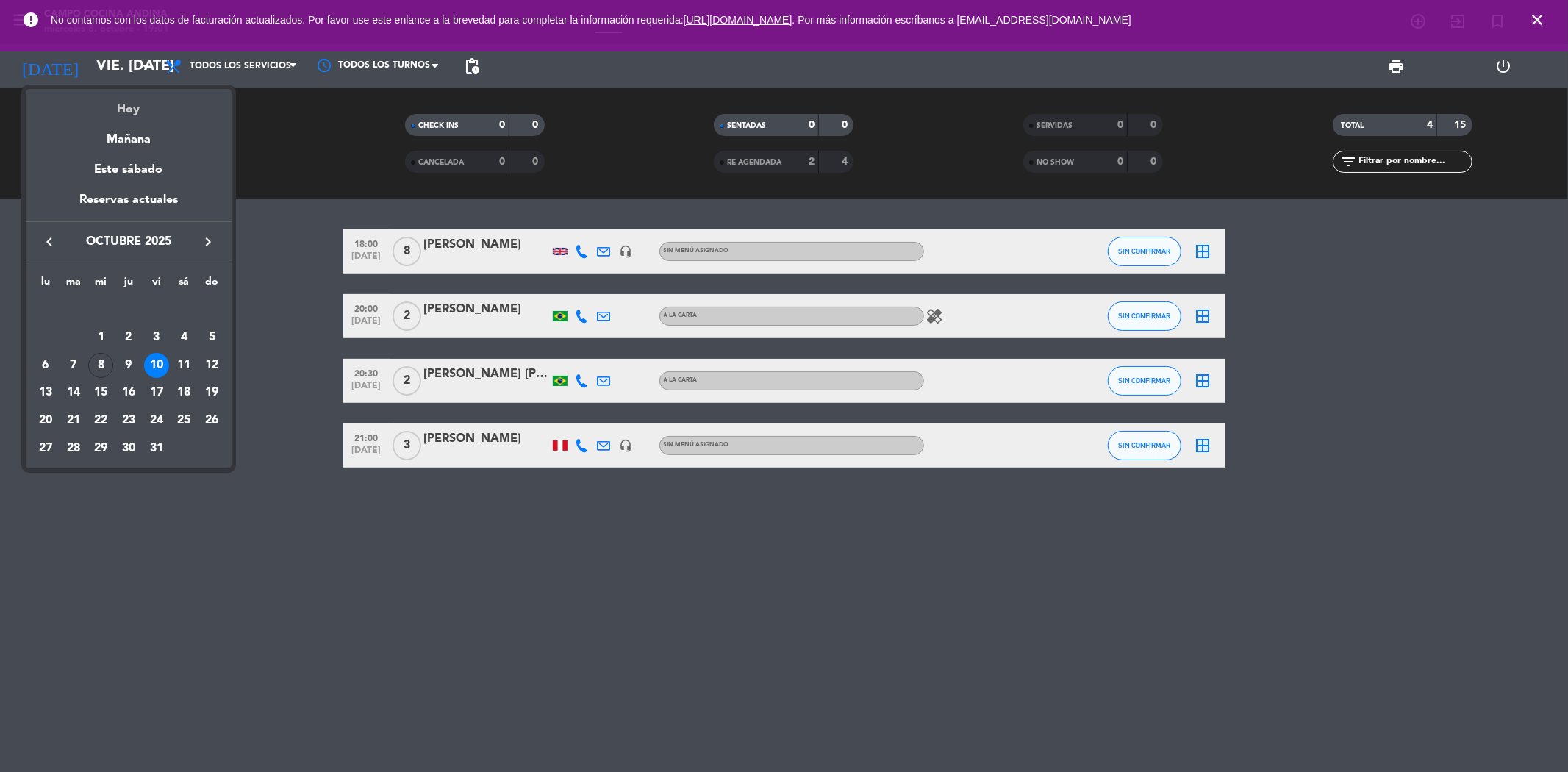
click at [129, 113] on div "Hoy" at bounding box center [128, 104] width 206 height 30
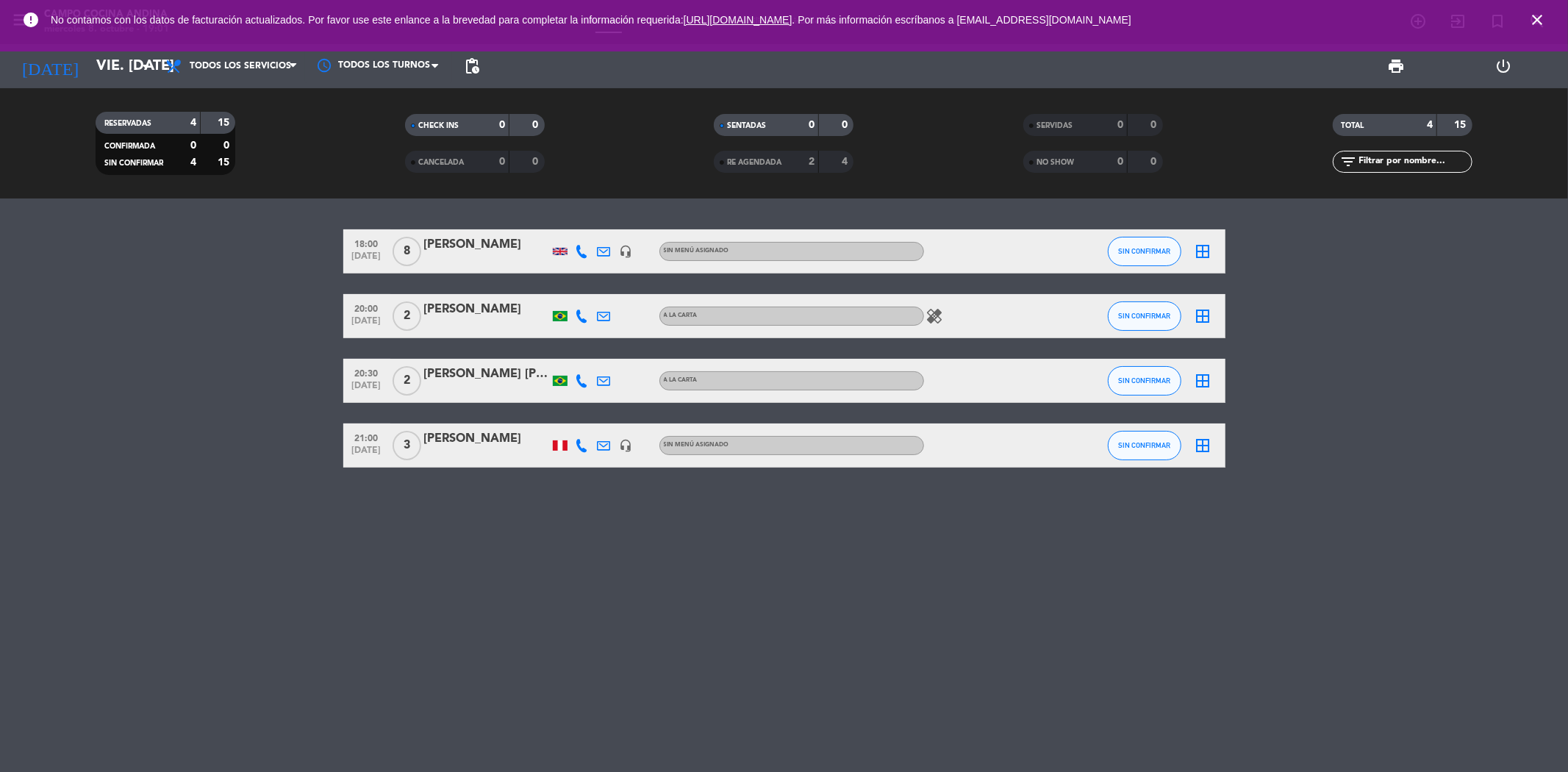
type input "mié. [DATE]"
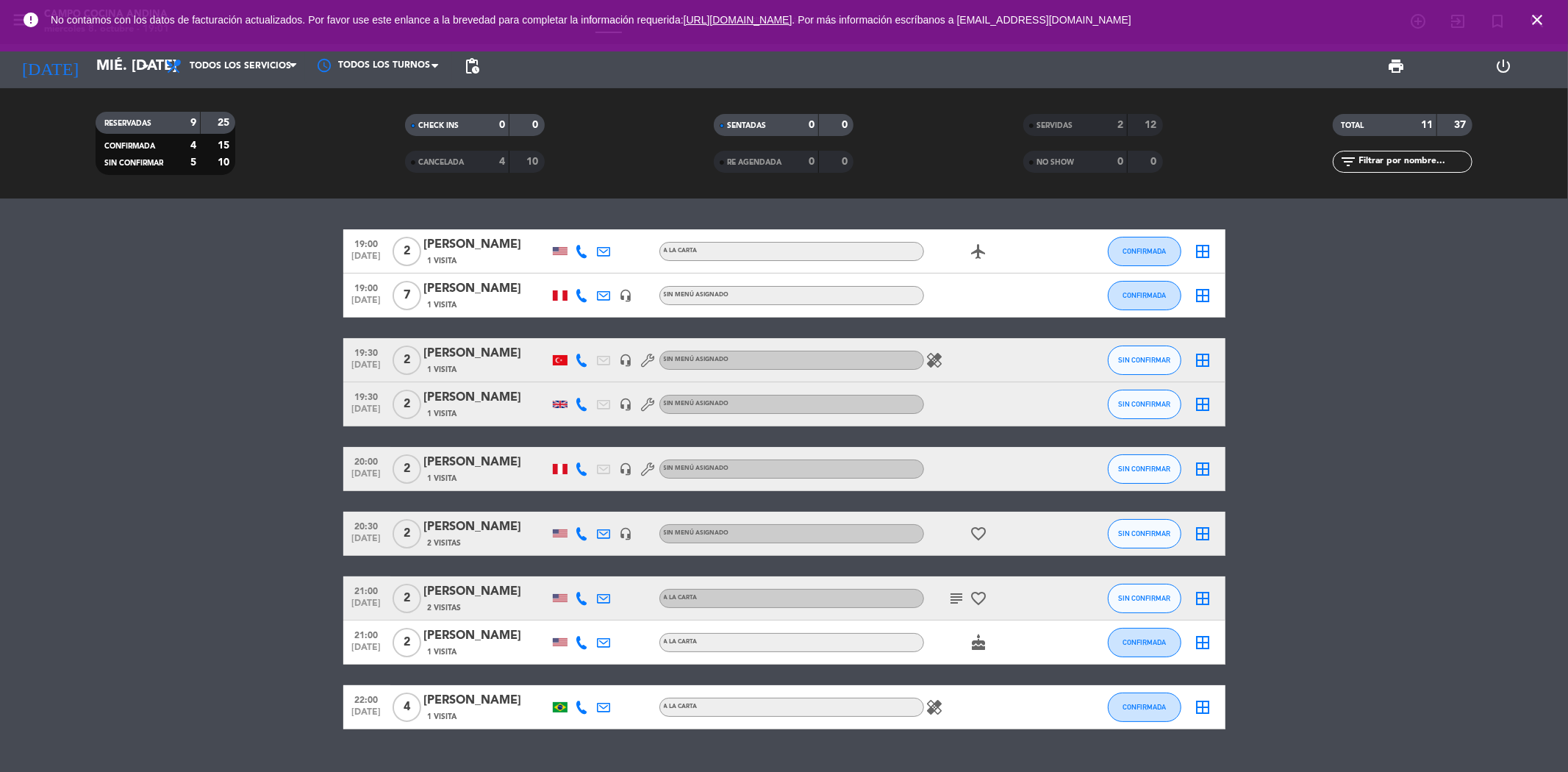
click at [460, 160] on span "CANCELADA" at bounding box center [441, 163] width 45 height 8
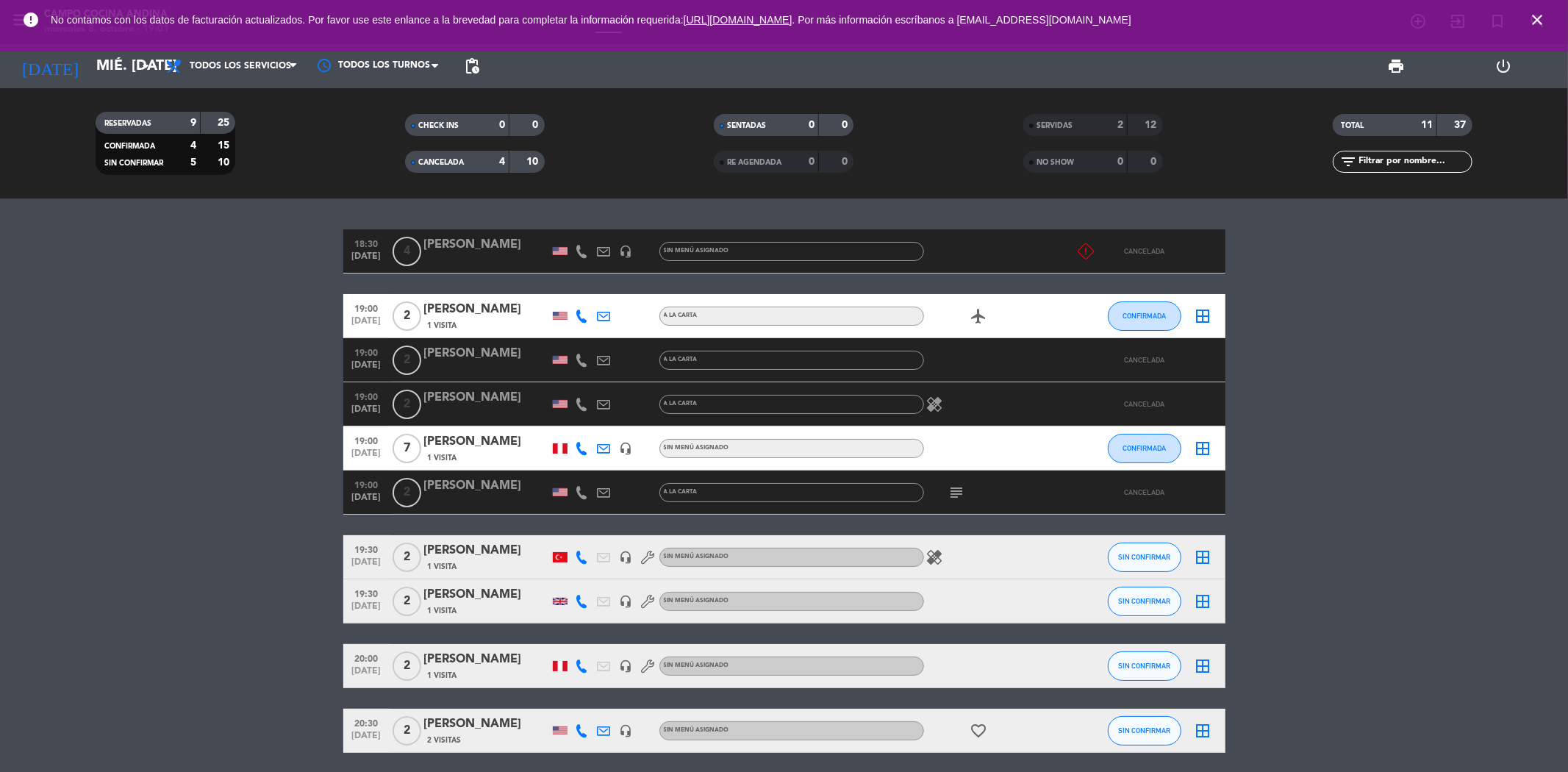
click at [474, 245] on div "[PERSON_NAME]" at bounding box center [486, 244] width 125 height 19
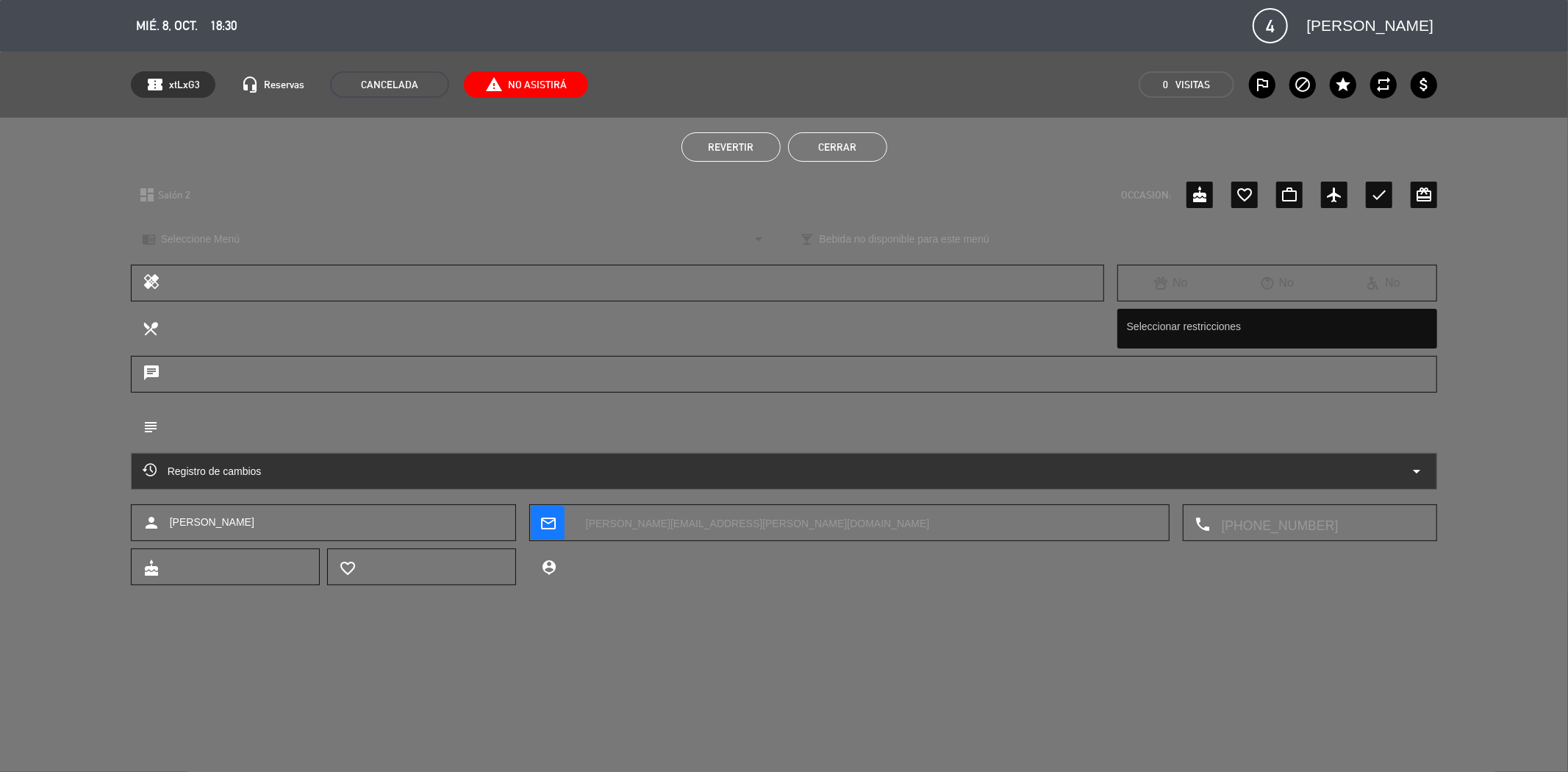
click at [721, 141] on span "Revertir" at bounding box center [730, 147] width 45 height 12
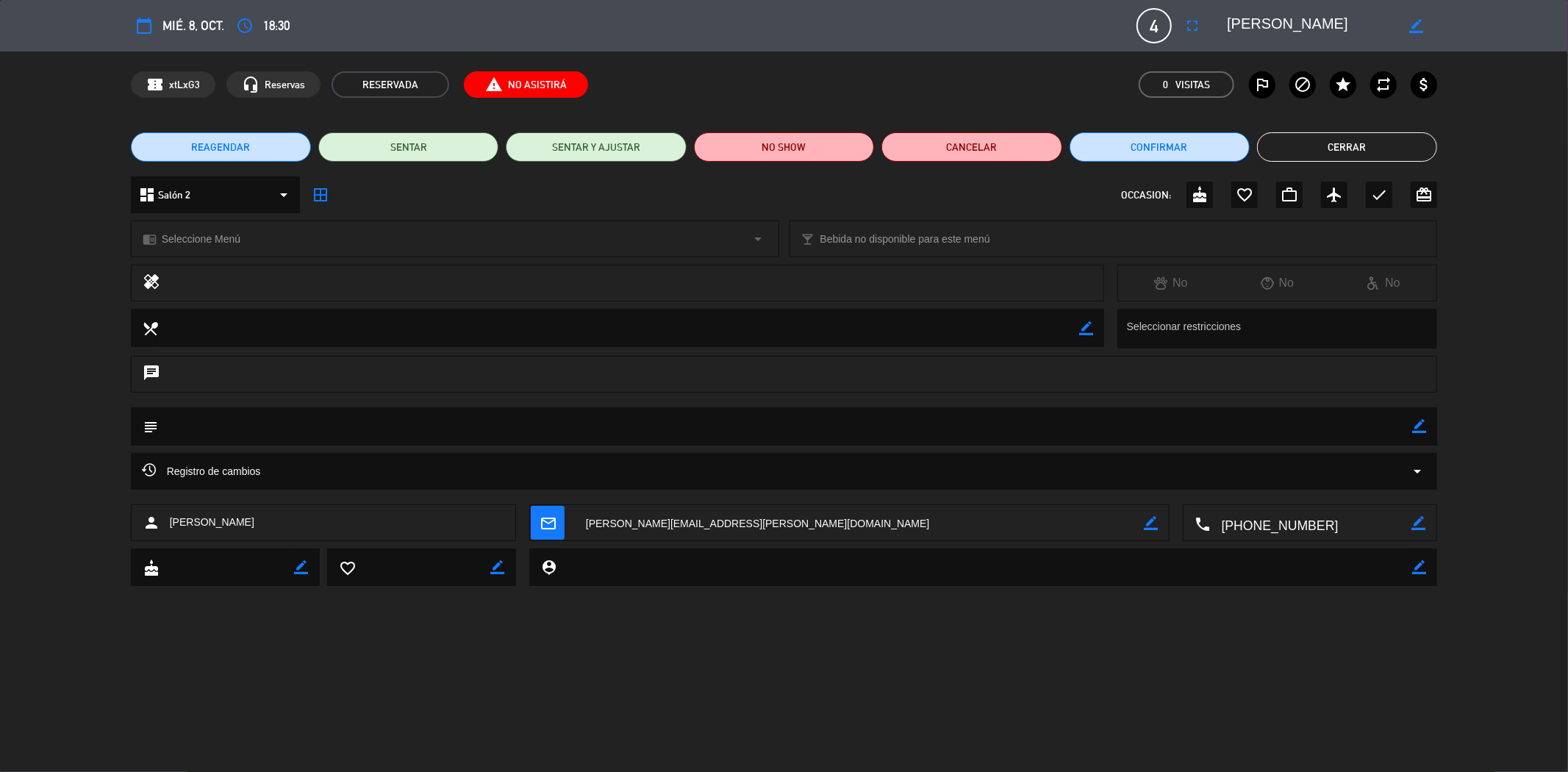
click at [247, 150] on span "REAGENDAR" at bounding box center [220, 148] width 59 height 15
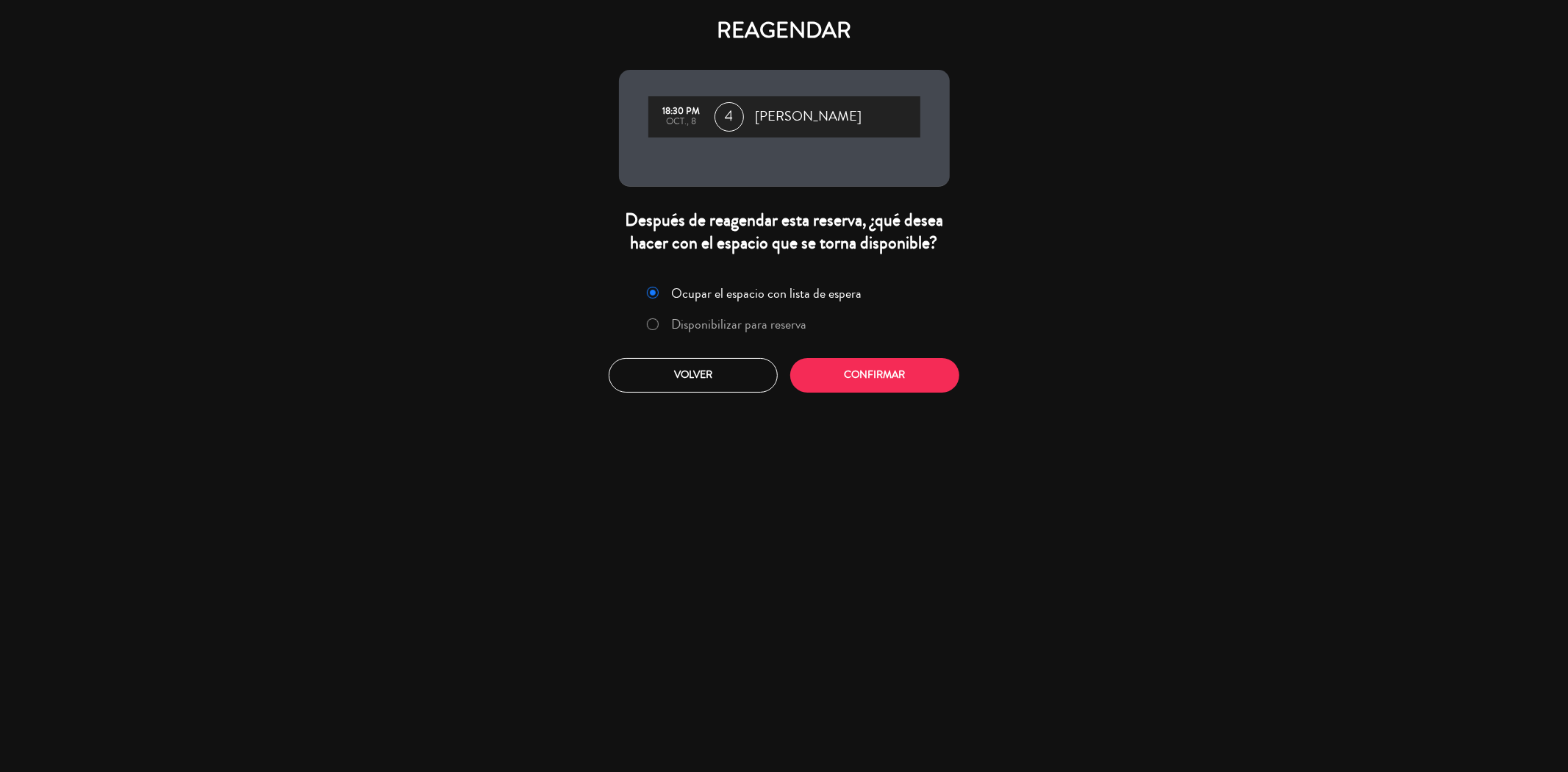
click at [651, 325] on input "Disponibilizar para reserva" at bounding box center [651, 323] width 9 height 9
radio input "true"
click at [885, 372] on button "Confirmar" at bounding box center [874, 375] width 169 height 35
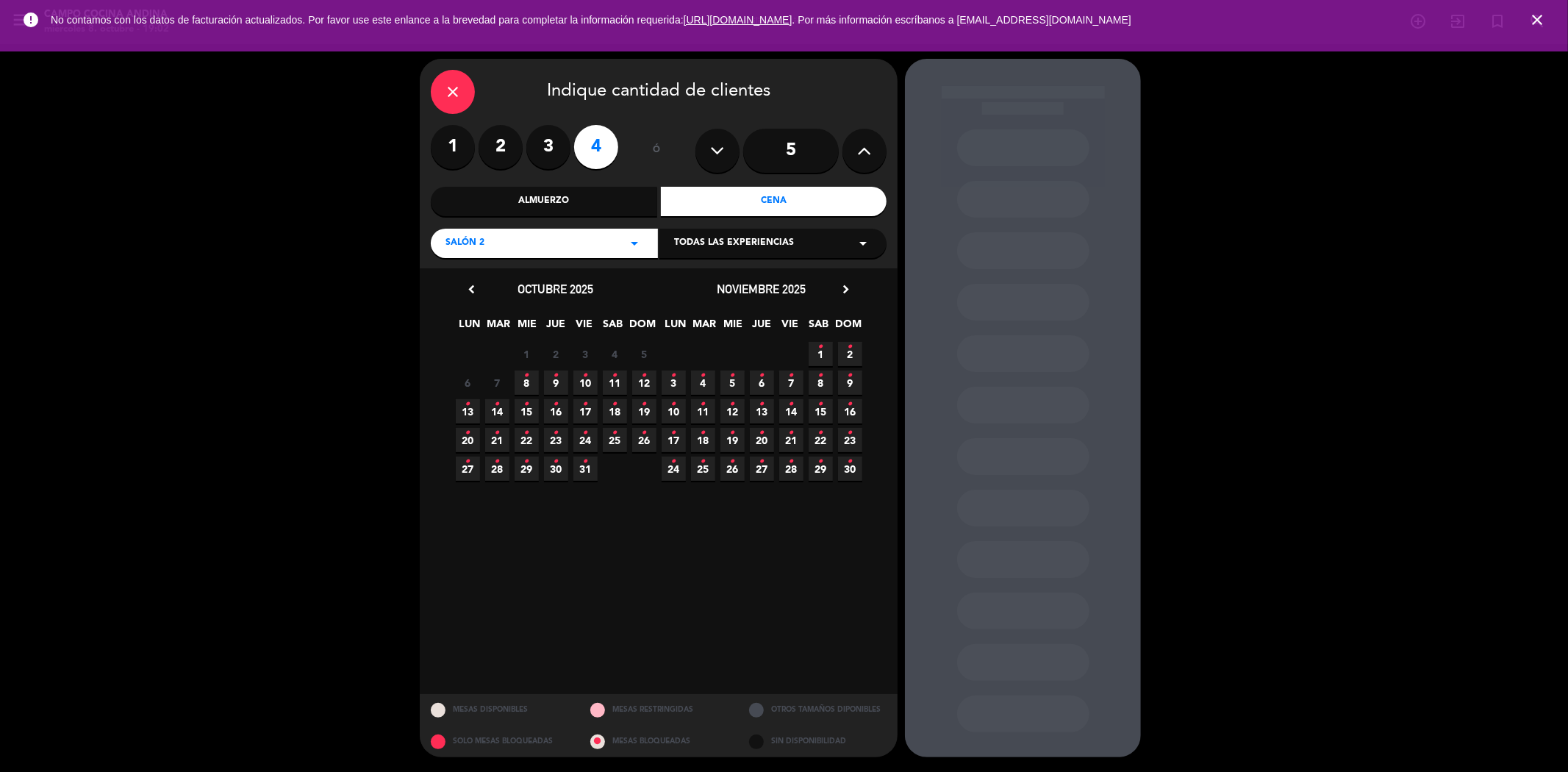
click at [529, 378] on span "8 •" at bounding box center [526, 383] width 24 height 24
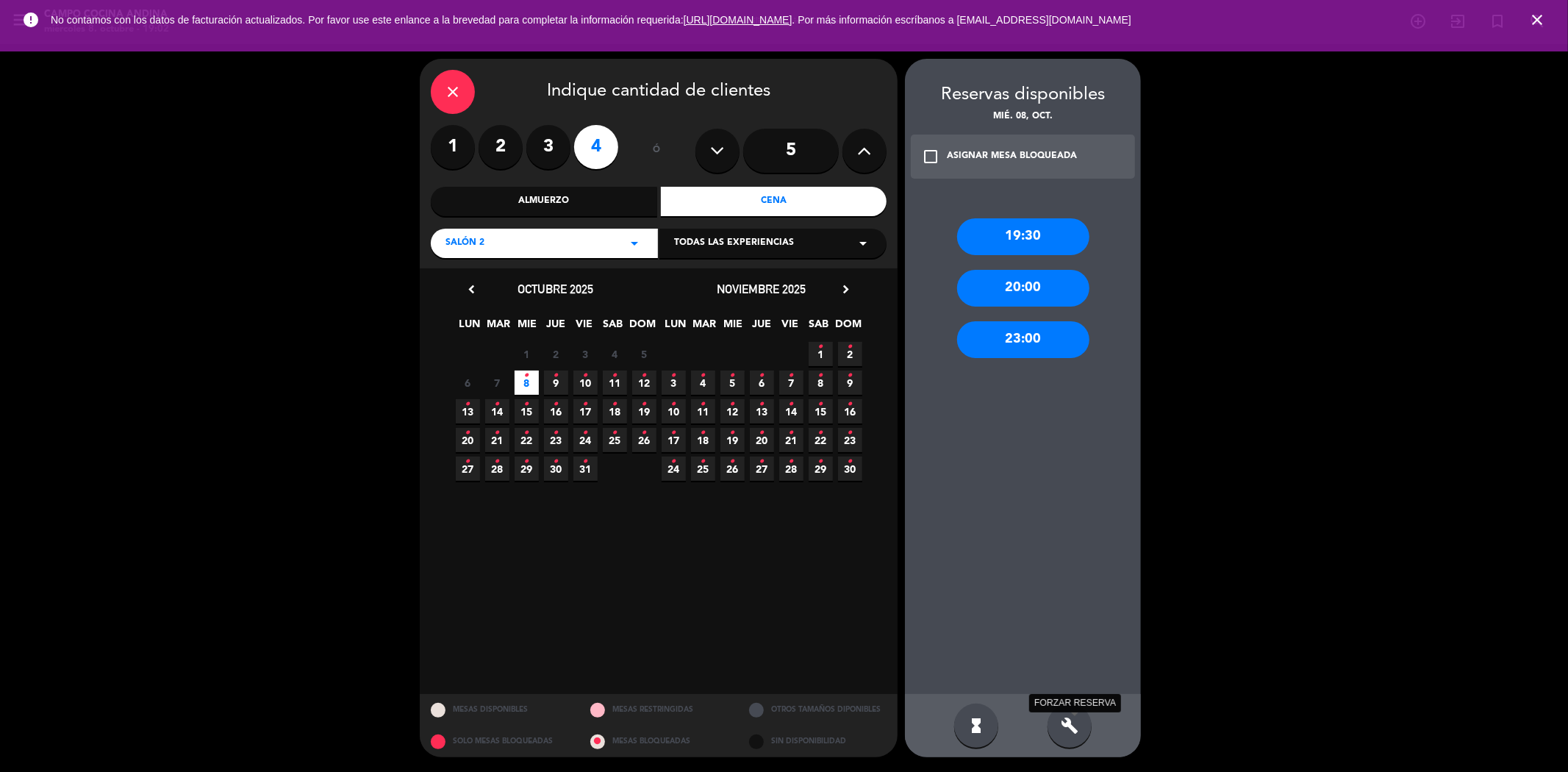
click at [1067, 718] on icon "build" at bounding box center [1069, 725] width 18 height 18
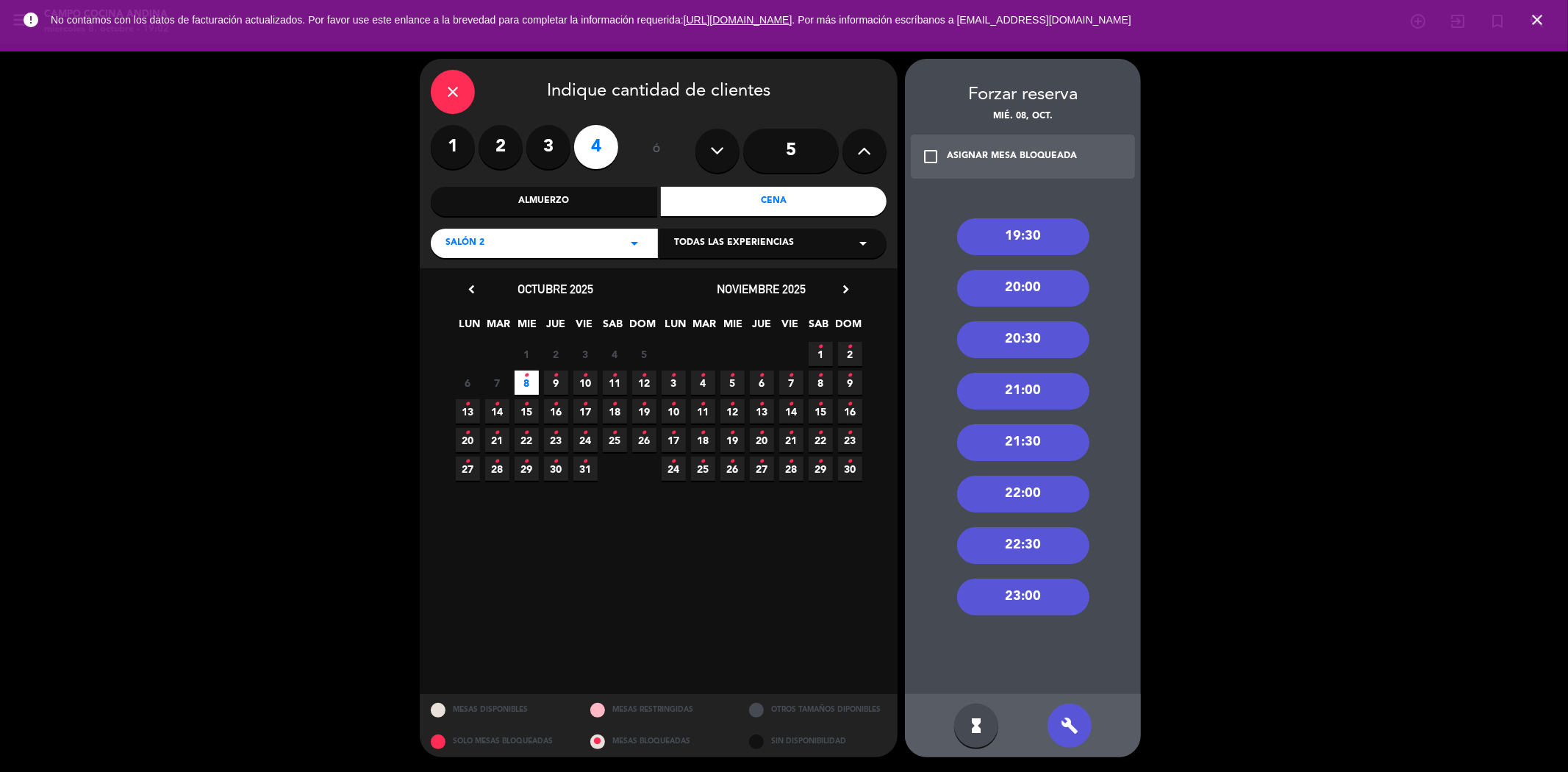
click at [998, 280] on div "20:00" at bounding box center [1023, 288] width 133 height 37
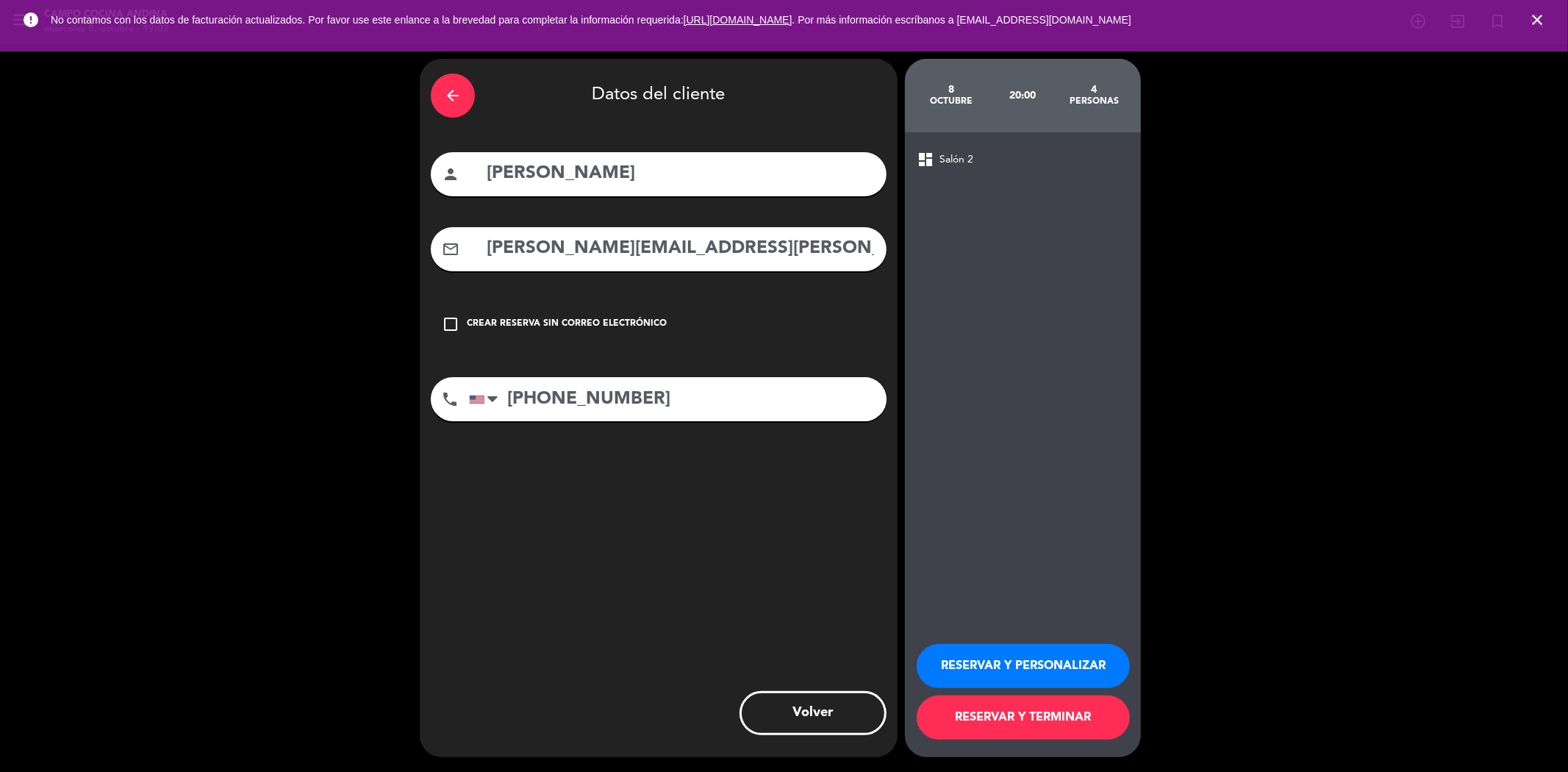
click at [961, 704] on button "RESERVAR Y TERMINAR" at bounding box center [1023, 717] width 213 height 44
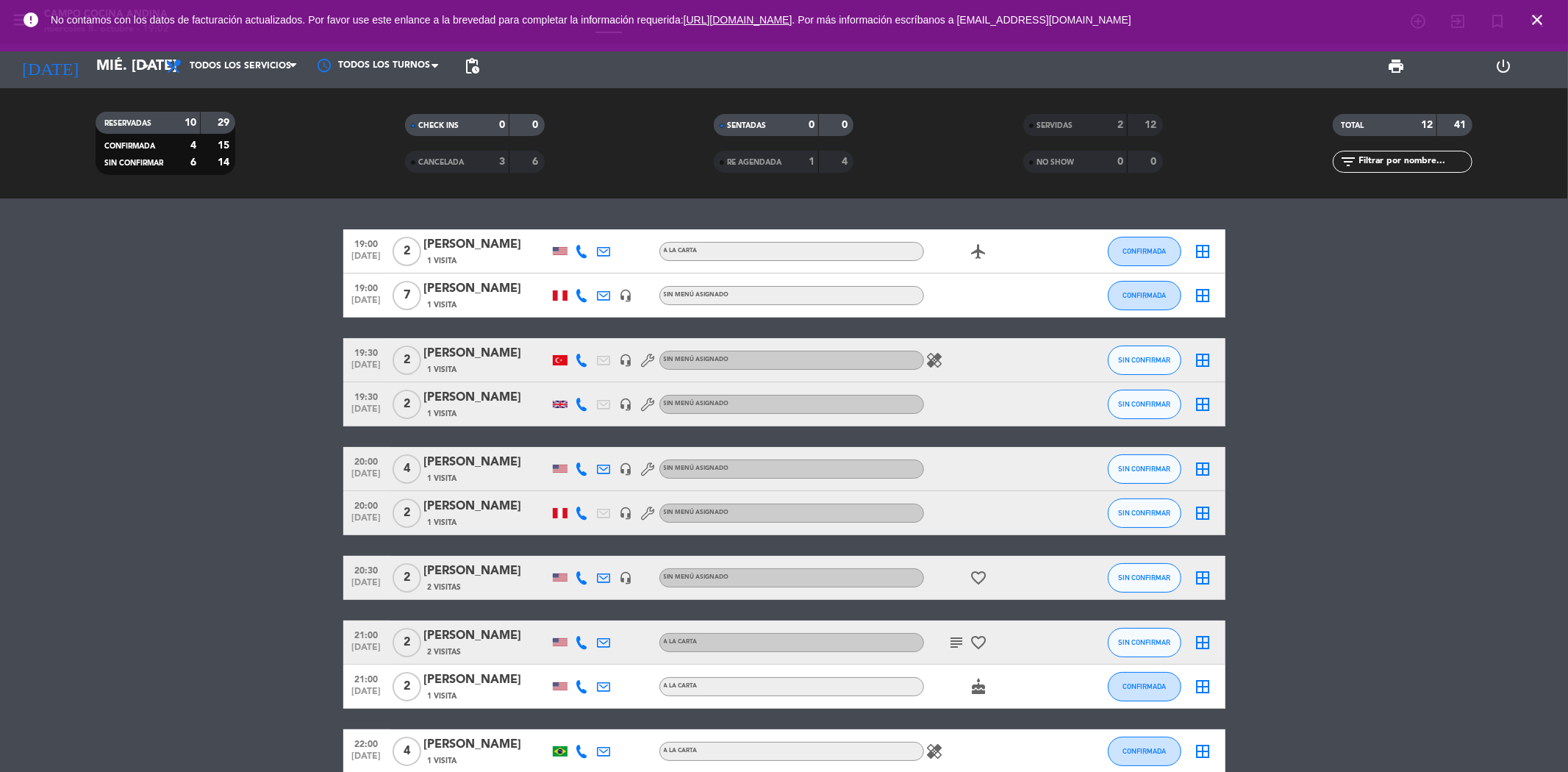
click at [1534, 17] on icon "close" at bounding box center [1536, 20] width 18 height 18
